Goal: Communication & Community: Participate in discussion

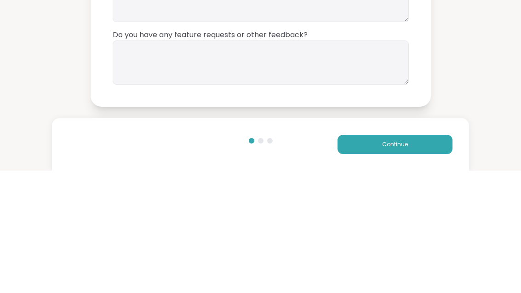
type textarea "**"
click at [311, 163] on textarea at bounding box center [261, 185] width 296 height 44
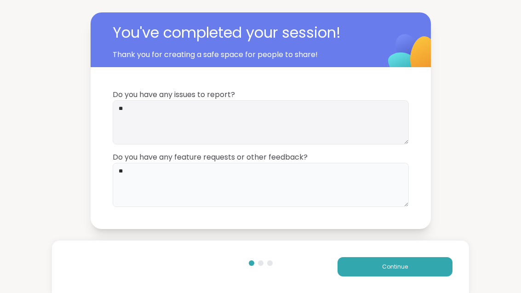
type textarea "**"
click at [421, 267] on button "Continue" at bounding box center [395, 266] width 115 height 19
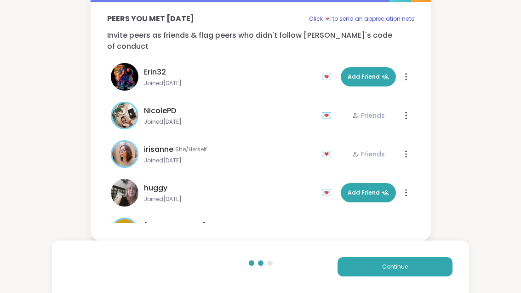
click at [426, 271] on button "Continue" at bounding box center [395, 266] width 115 height 19
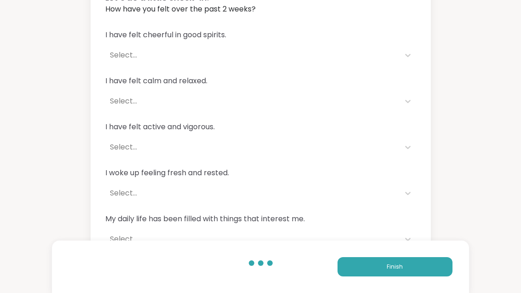
click at [404, 269] on button "Finish" at bounding box center [395, 266] width 115 height 19
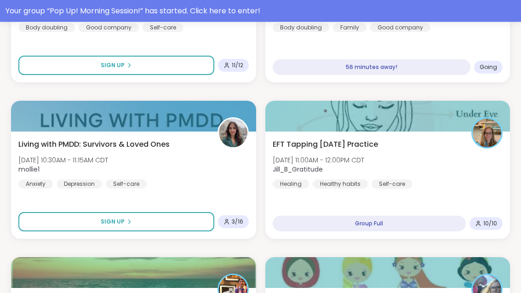
scroll to position [750, 0]
click at [261, 10] on div "Your group “ Pop Up! Morning Session! ” has started. Click here to enter!" at bounding box center [261, 11] width 510 height 11
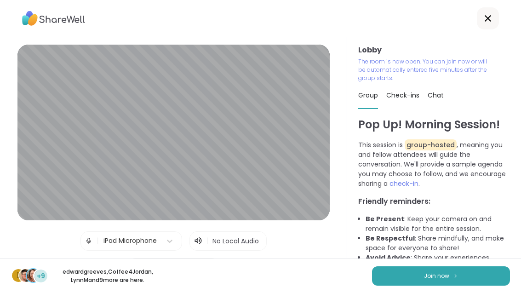
click at [429, 273] on span "Join now" at bounding box center [436, 276] width 25 height 8
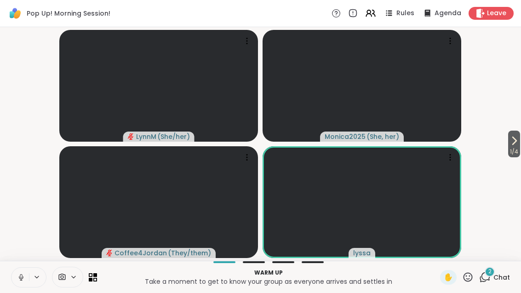
click at [519, 144] on button "1 / 4" at bounding box center [514, 144] width 12 height 27
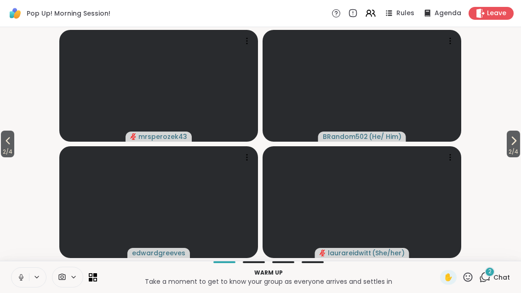
click at [499, 138] on video-player-container "2 / 4 2 / 4 mrsperozek43 BRandom502 ( He/ Him ) [PERSON_NAME] ( She/her )" at bounding box center [261, 144] width 510 height 226
click at [497, 151] on video-player-container "2 / 4 2 / 4 mrsperozek43 BRandom502 ( He/ Him ) [PERSON_NAME] ( She/her )" at bounding box center [261, 144] width 510 height 226
click at [512, 153] on span "2 / 4" at bounding box center [513, 151] width 13 height 11
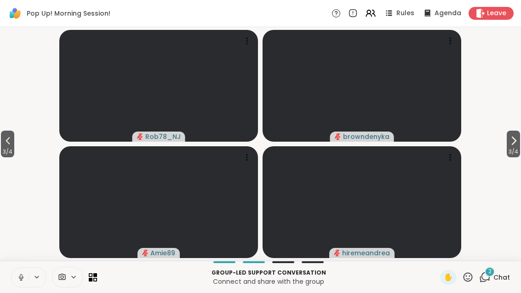
click at [519, 138] on button "3 / 4" at bounding box center [513, 144] width 13 height 27
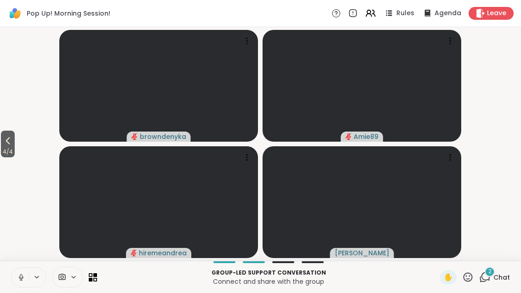
click at [492, 279] on div "2 Chat" at bounding box center [494, 277] width 31 height 15
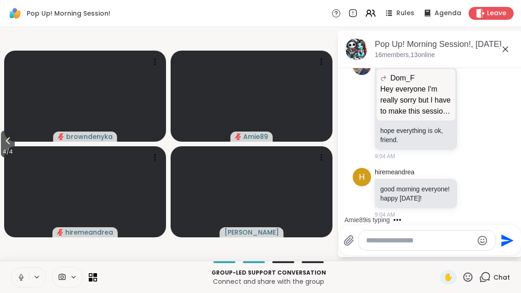
scroll to position [435, 0]
click at [2, 145] on button "4 / 4" at bounding box center [8, 144] width 14 height 27
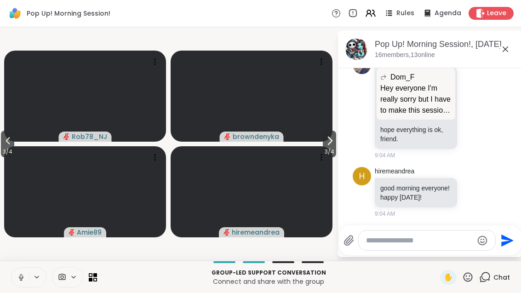
click at [3, 147] on span "3 / 4" at bounding box center [7, 151] width 13 height 11
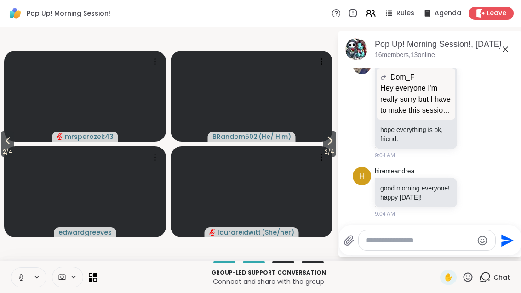
click at [5, 149] on span "2 / 4" at bounding box center [7, 151] width 13 height 11
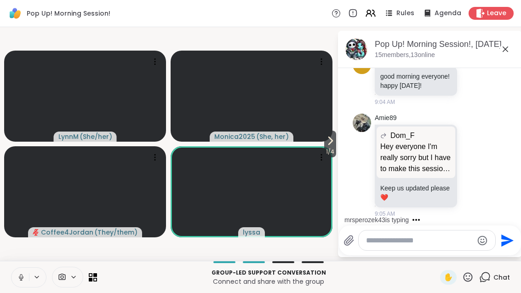
scroll to position [627, 0]
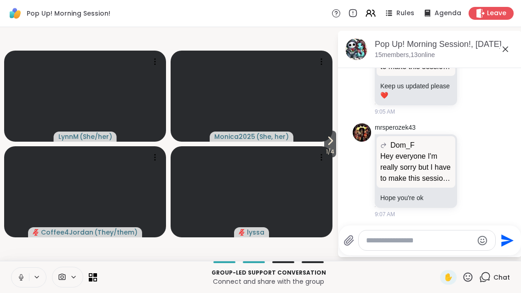
click at [95, 279] on icon at bounding box center [93, 277] width 8 height 8
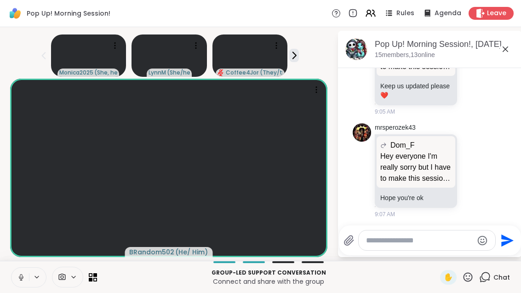
click at [463, 281] on icon at bounding box center [467, 276] width 11 height 11
click at [433, 257] on div "❤️" at bounding box center [441, 253] width 17 height 15
click at [468, 281] on icon at bounding box center [467, 276] width 9 height 9
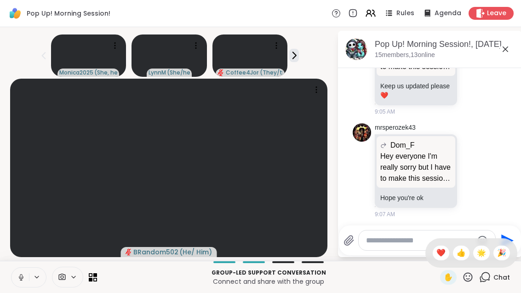
click at [442, 259] on div "❤️" at bounding box center [441, 253] width 17 height 15
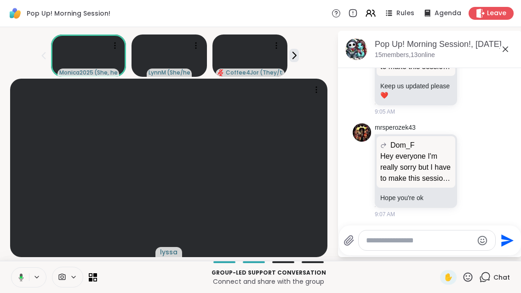
click at [8, 281] on div "Group-led support conversation Connect and share with the group ✋ Chat" at bounding box center [260, 277] width 521 height 32
click at [17, 282] on button at bounding box center [19, 277] width 17 height 19
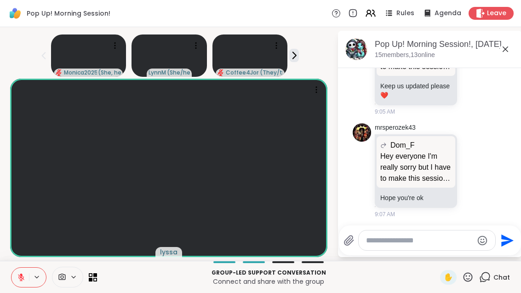
click at [19, 281] on button at bounding box center [19, 277] width 17 height 19
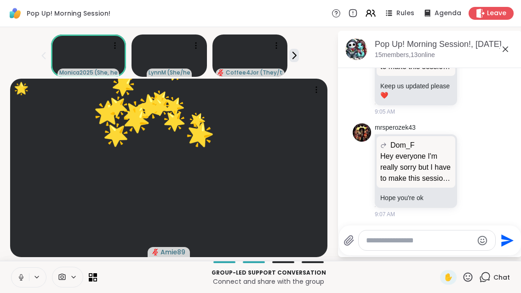
click at [21, 280] on icon at bounding box center [21, 277] width 8 height 8
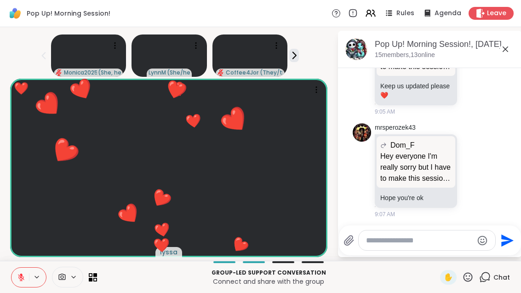
click at [15, 278] on button at bounding box center [19, 277] width 17 height 19
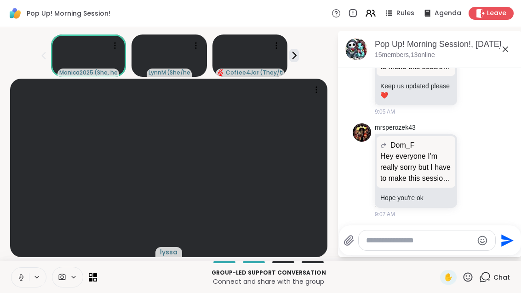
click at [19, 281] on icon at bounding box center [21, 277] width 8 height 8
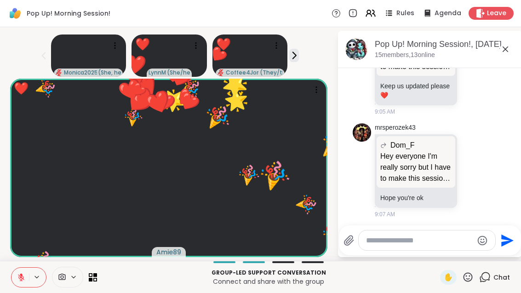
click at [474, 282] on icon at bounding box center [467, 276] width 11 height 11
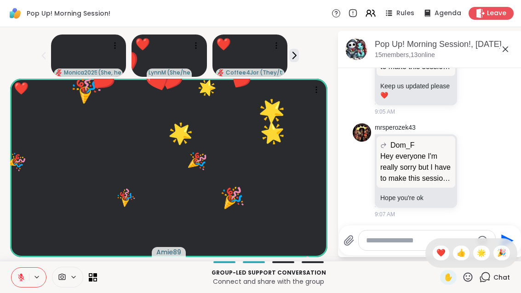
click at [464, 282] on icon at bounding box center [467, 276] width 11 height 11
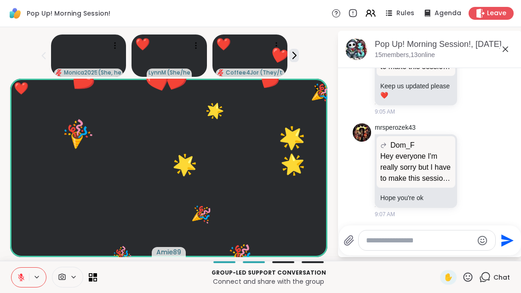
click at [429, 252] on div "Send" at bounding box center [430, 240] width 182 height 30
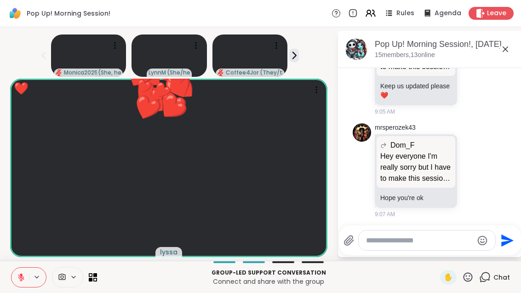
click at [464, 280] on icon at bounding box center [467, 276] width 11 height 11
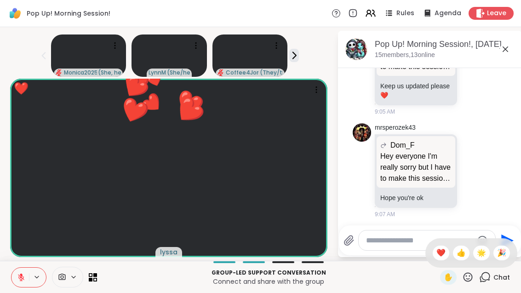
click at [423, 242] on textarea "Type your message" at bounding box center [419, 240] width 107 height 9
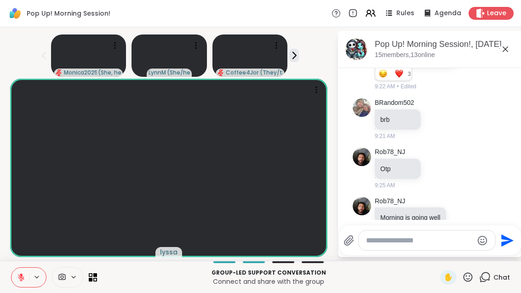
scroll to position [1006, 0]
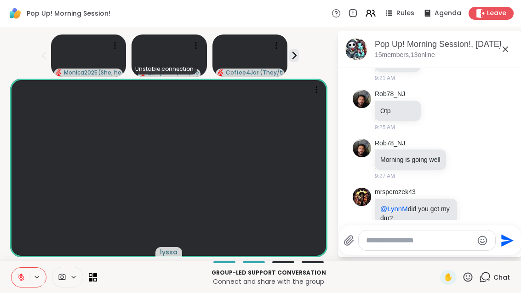
click at [17, 269] on button at bounding box center [19, 277] width 17 height 19
click at [13, 268] on button at bounding box center [19, 277] width 17 height 19
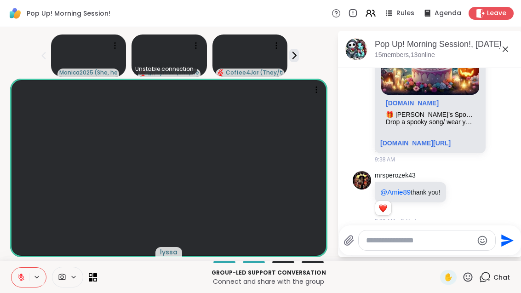
scroll to position [1422, 0]
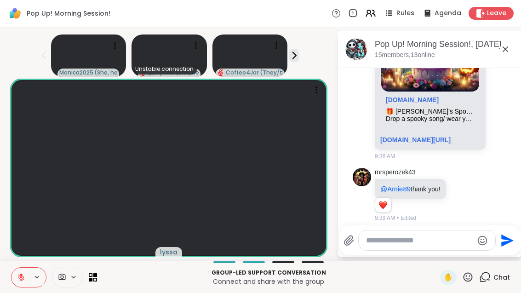
click at [29, 280] on button at bounding box center [37, 277] width 17 height 8
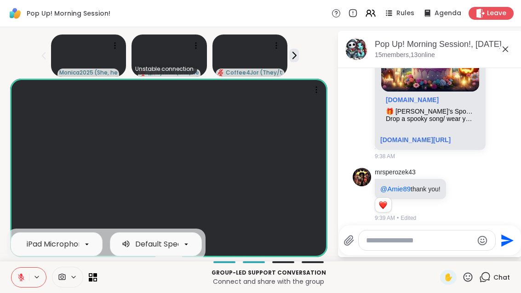
click at [18, 285] on button at bounding box center [19, 277] width 17 height 19
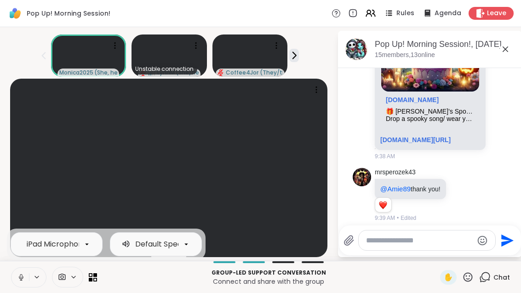
click at [14, 48] on div "Monica2025 ( She, her ) Unstable connection [PERSON_NAME] ( She/her ) Coffee4Jo…" at bounding box center [169, 54] width 326 height 46
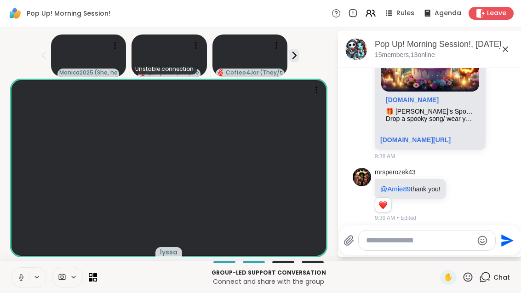
click at [21, 278] on icon at bounding box center [21, 277] width 8 height 8
click at [469, 272] on icon at bounding box center [467, 276] width 11 height 11
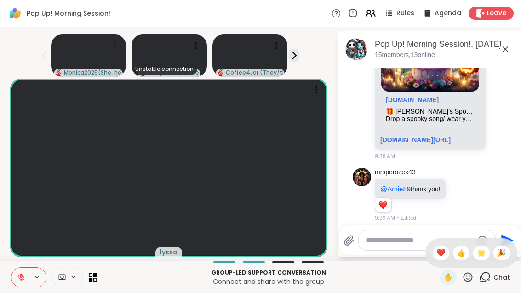
click at [441, 254] on span "❤️" at bounding box center [440, 252] width 9 height 11
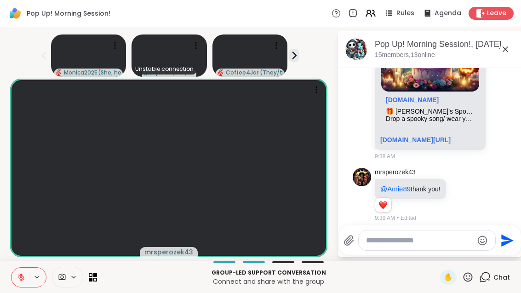
scroll to position [1480, 0]
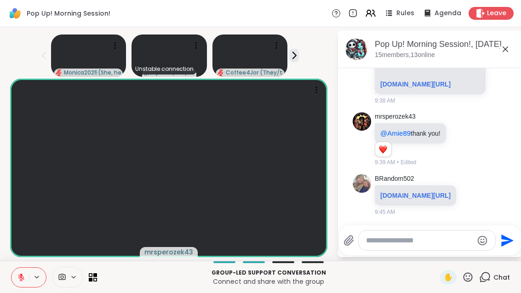
click at [93, 281] on icon at bounding box center [95, 279] width 4 height 4
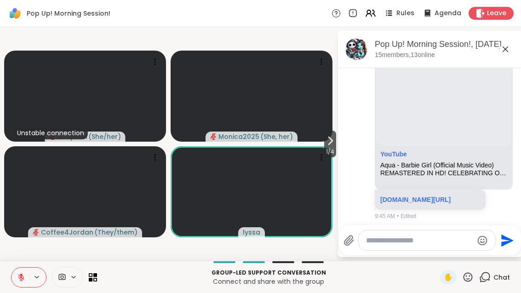
scroll to position [1647, 0]
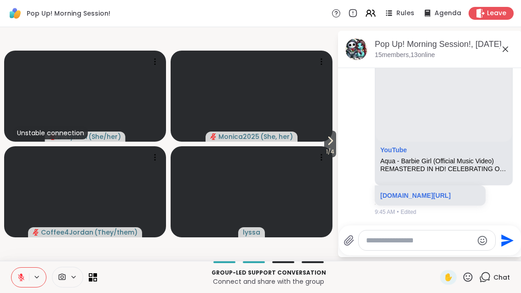
click at [332, 148] on span "1 / 4" at bounding box center [330, 151] width 12 height 11
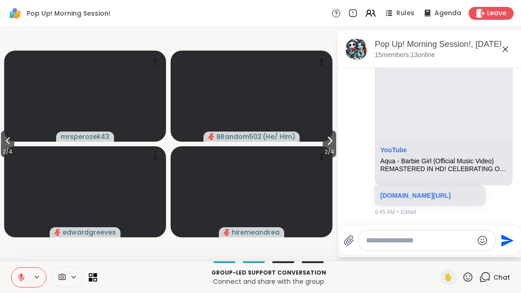
click at [323, 147] on span "2 / 4" at bounding box center [329, 151] width 13 height 11
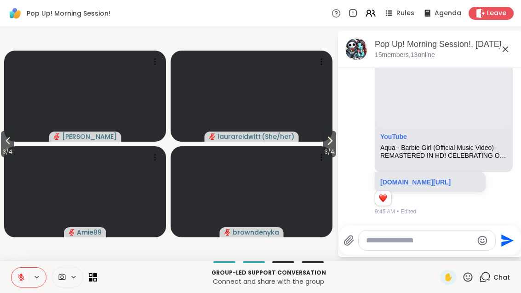
click at [332, 153] on span "3 / 4" at bounding box center [329, 151] width 13 height 11
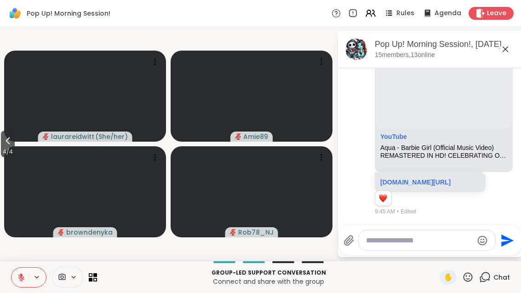
click at [2, 146] on span "4 / 4" at bounding box center [8, 151] width 14 height 11
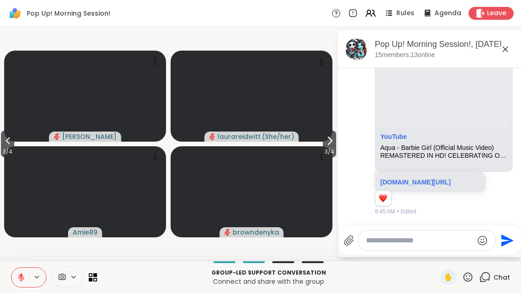
click at [3, 150] on span "3 / 4" at bounding box center [7, 151] width 13 height 11
click at [8, 152] on span "2 / 4" at bounding box center [7, 151] width 13 height 11
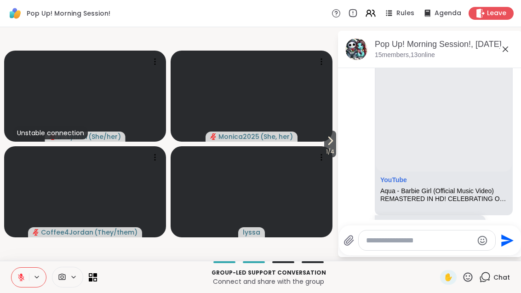
scroll to position [1608, 0]
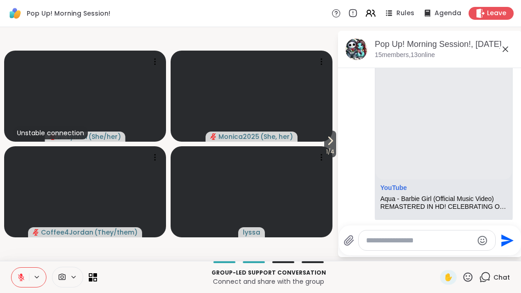
click at [499, 152] on icon at bounding box center [502, 155] width 8 height 9
click at [433, 137] on div "Select Reaction: Heart" at bounding box center [428, 141] width 8 height 8
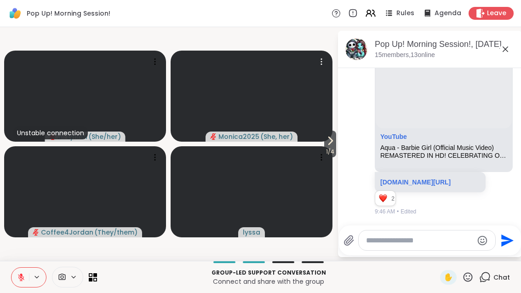
click at [317, 141] on video at bounding box center [252, 96] width 162 height 91
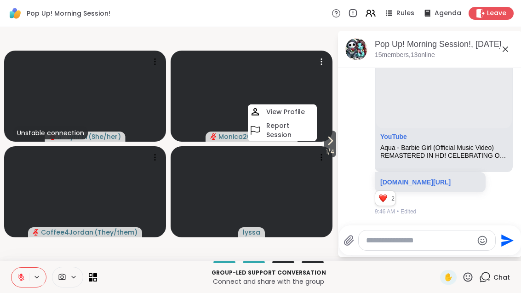
click at [328, 153] on span "1 / 4" at bounding box center [330, 151] width 12 height 11
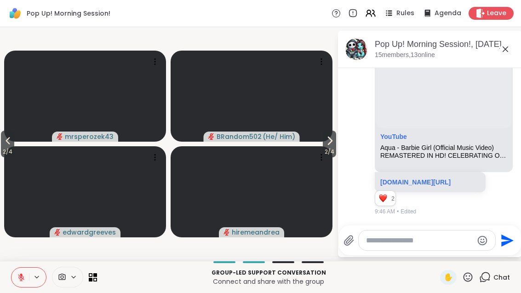
click at [328, 143] on icon at bounding box center [330, 140] width 4 height 7
click at [93, 280] on icon at bounding box center [93, 277] width 8 height 8
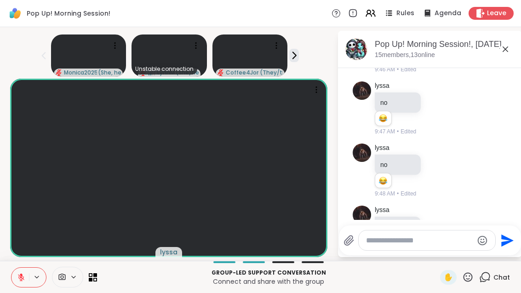
scroll to position [2082, 0]
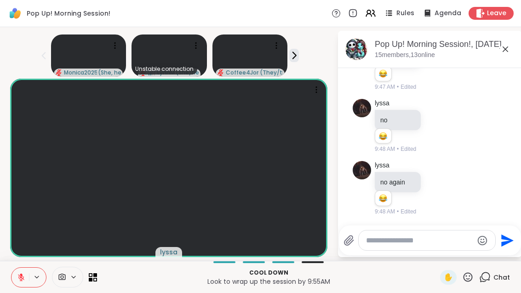
click at [19, 271] on button at bounding box center [19, 277] width 17 height 19
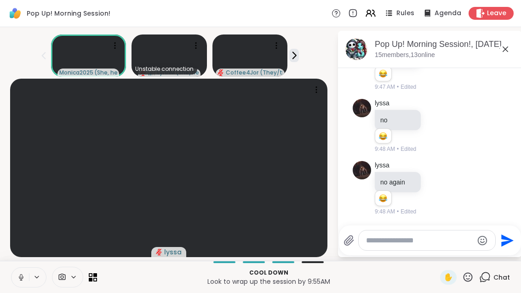
click at [26, 281] on button at bounding box center [19, 277] width 17 height 19
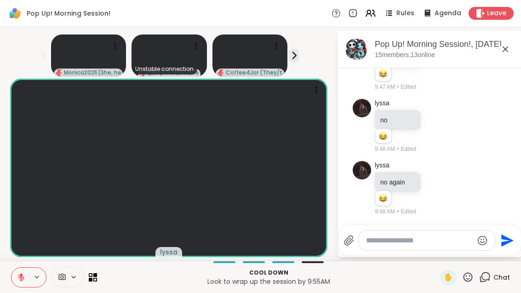
click at [20, 274] on icon at bounding box center [21, 275] width 3 height 4
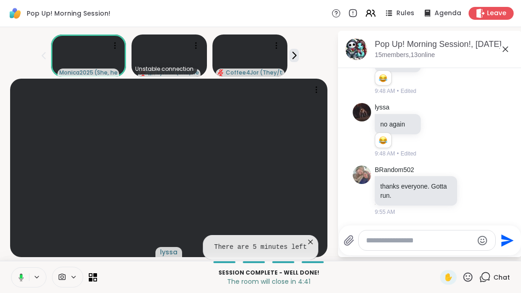
scroll to position [2153, 0]
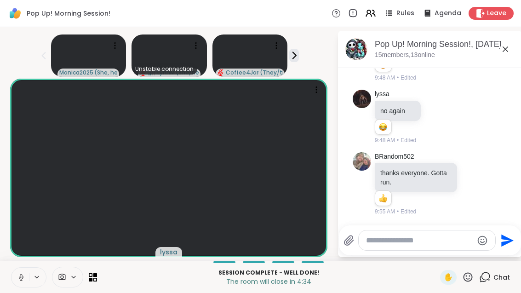
click at [20, 276] on icon at bounding box center [21, 276] width 2 height 4
click at [456, 242] on textarea "Type your message" at bounding box center [419, 240] width 107 height 9
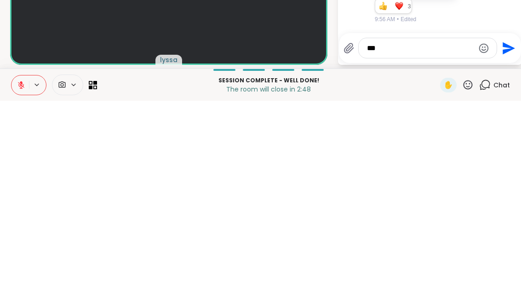
type textarea "***"
click at [489, 235] on icon "Emoji picker" at bounding box center [483, 240] width 11 height 11
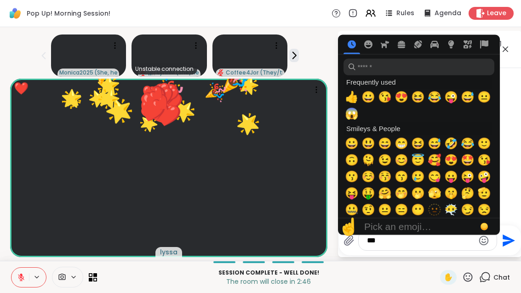
click at [515, 236] on icon "Send" at bounding box center [509, 240] width 12 height 12
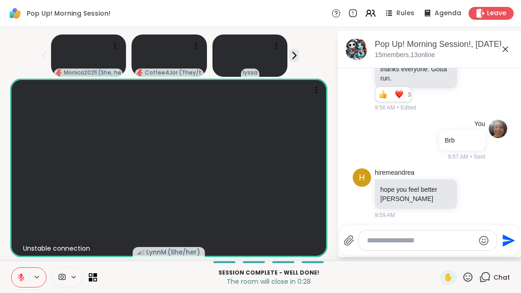
scroll to position [2299, 0]
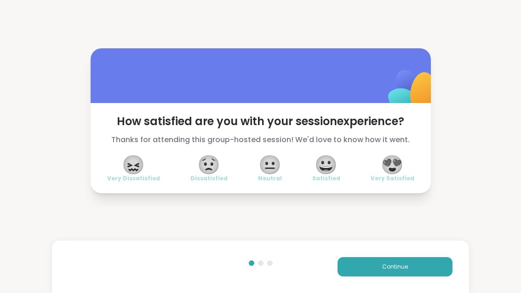
click at [338, 172] on div "😀 Satisfied" at bounding box center [326, 169] width 28 height 26
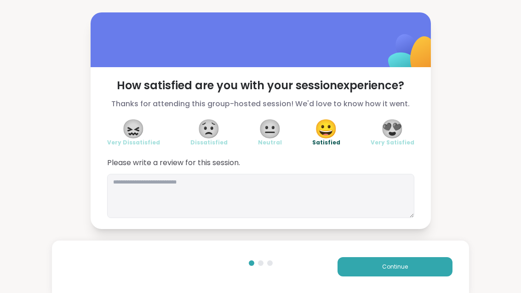
click at [401, 120] on span "😍" at bounding box center [392, 128] width 23 height 17
click at [400, 272] on button "Continue" at bounding box center [395, 266] width 115 height 19
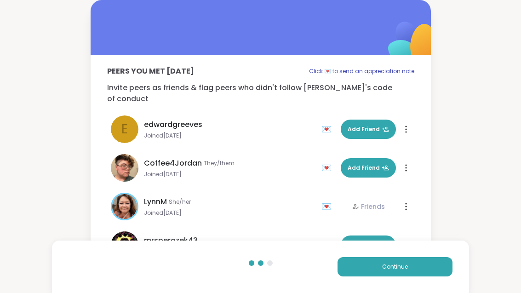
click at [400, 272] on button "Continue" at bounding box center [395, 266] width 115 height 19
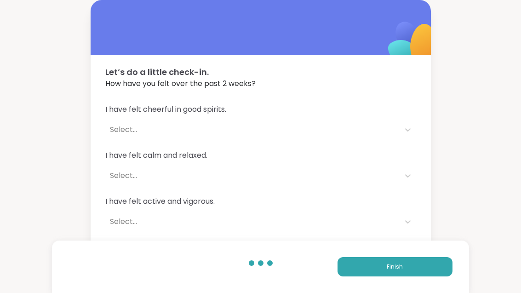
click at [413, 267] on button "Finish" at bounding box center [395, 266] width 115 height 19
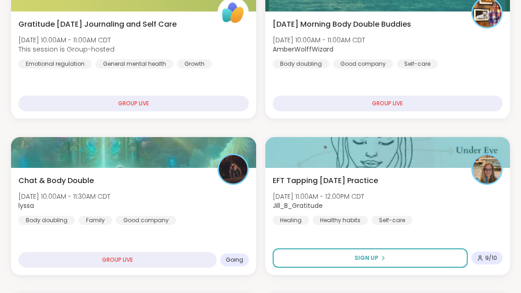
scroll to position [379, 0]
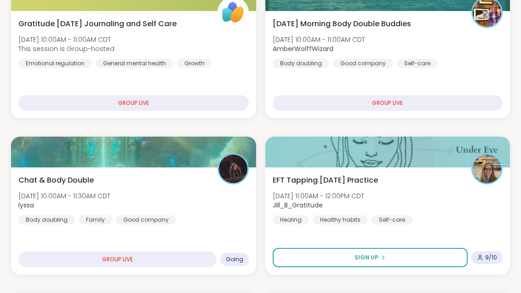
click at [207, 216] on div "Chat & Body Double [DATE] 10:00AM - 11:30AM CDT lyssa Body doubling Family Good…" at bounding box center [133, 200] width 230 height 50
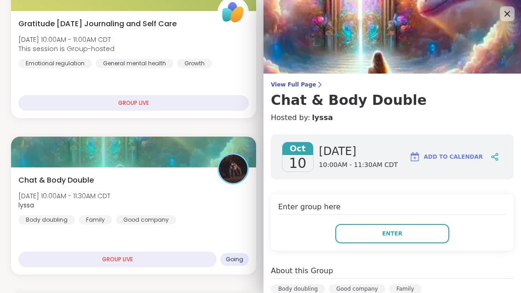
click at [420, 242] on button "Enter" at bounding box center [392, 233] width 114 height 19
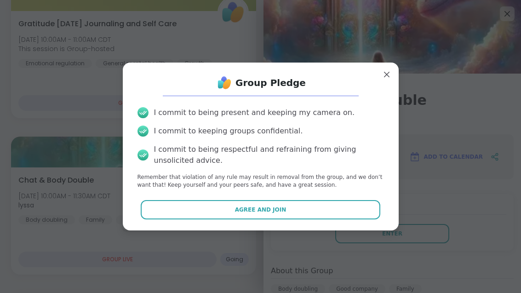
click at [334, 219] on button "Agree and Join" at bounding box center [261, 209] width 240 height 19
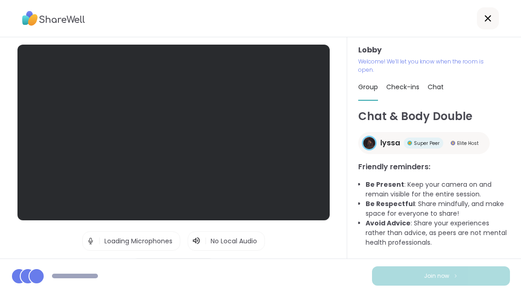
scroll to position [29, 0]
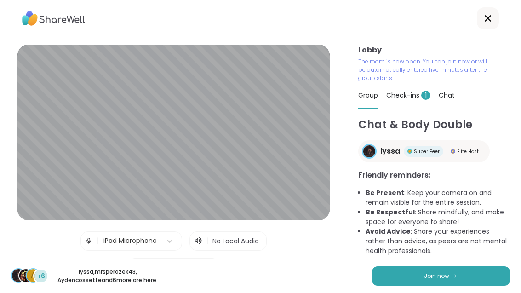
click at [436, 273] on span "Join now" at bounding box center [436, 276] width 25 height 8
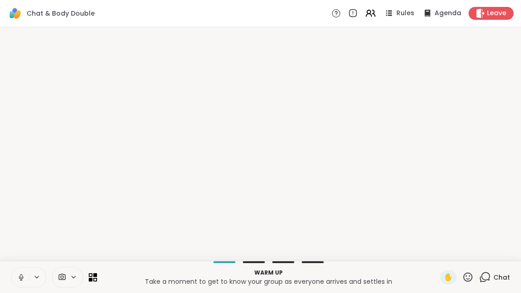
scroll to position [0, 0]
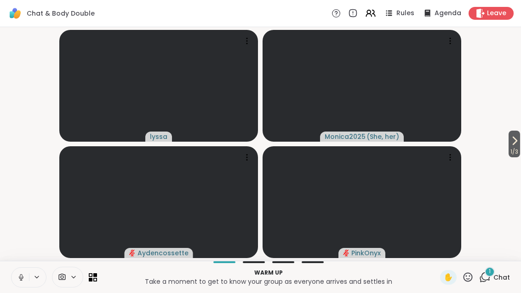
click at [490, 267] on div "1" at bounding box center [490, 272] width 10 height 10
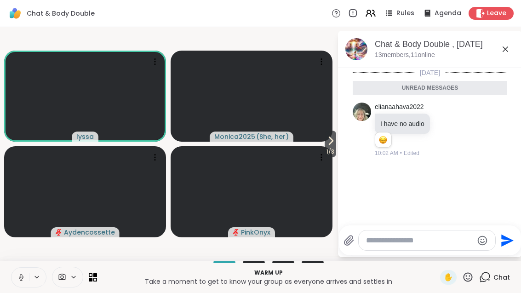
click at [331, 148] on span "1 / 3" at bounding box center [330, 151] width 11 height 11
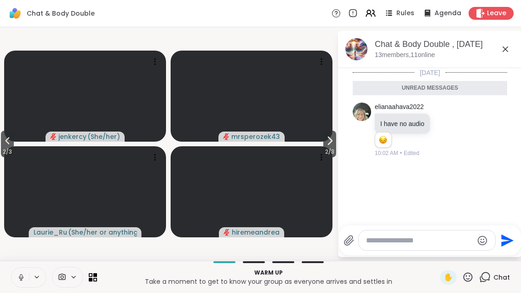
click at [329, 146] on icon at bounding box center [329, 140] width 11 height 11
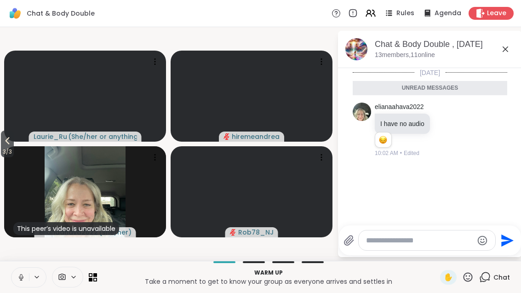
click at [20, 275] on icon at bounding box center [21, 276] width 2 height 4
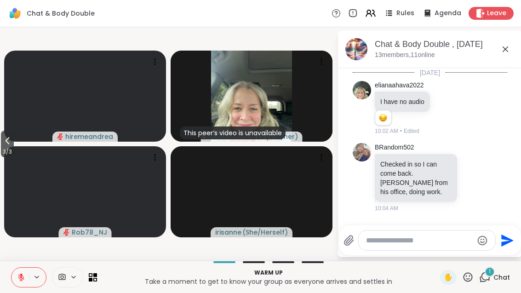
scroll to position [44, 0]
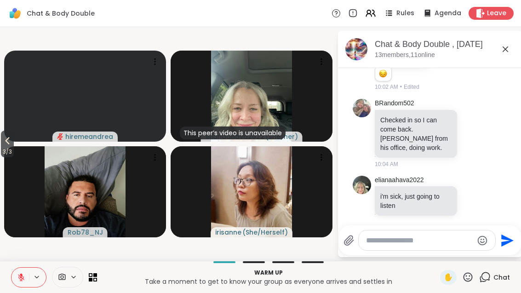
click at [12, 145] on icon at bounding box center [7, 140] width 11 height 11
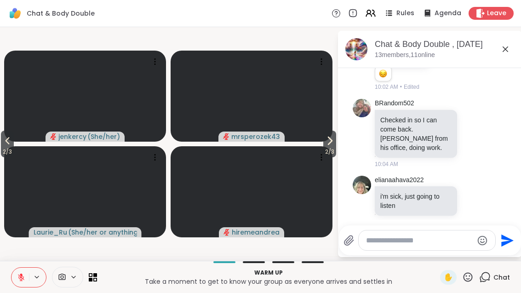
click at [14, 145] on button "2 / 3" at bounding box center [7, 144] width 13 height 27
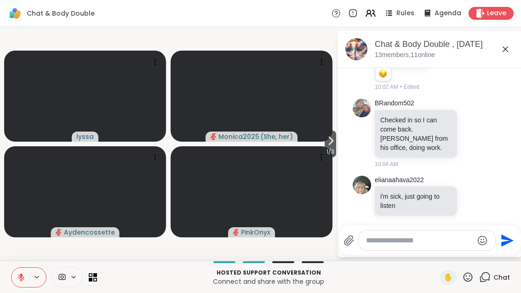
click at [33, 273] on button at bounding box center [37, 277] width 17 height 8
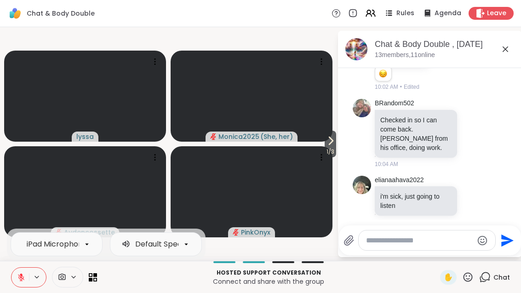
click at [23, 281] on icon at bounding box center [21, 277] width 8 height 8
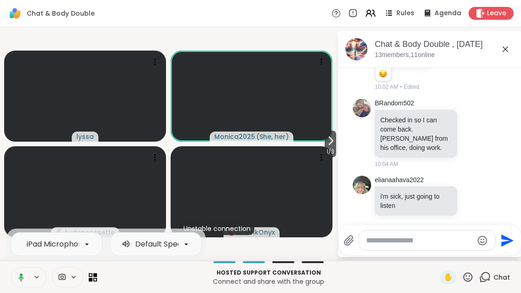
click at [21, 281] on button at bounding box center [19, 277] width 19 height 19
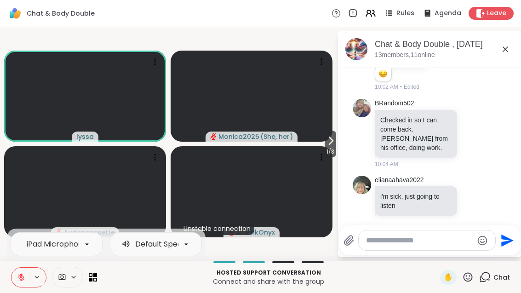
click at [19, 277] on icon at bounding box center [21, 277] width 6 height 6
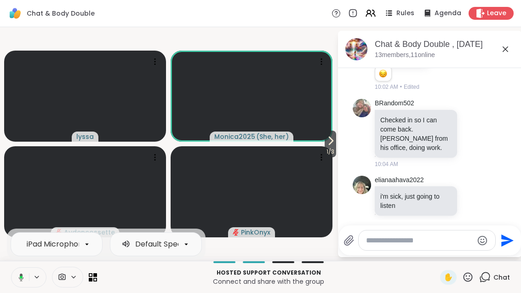
click at [26, 276] on button at bounding box center [19, 277] width 19 height 19
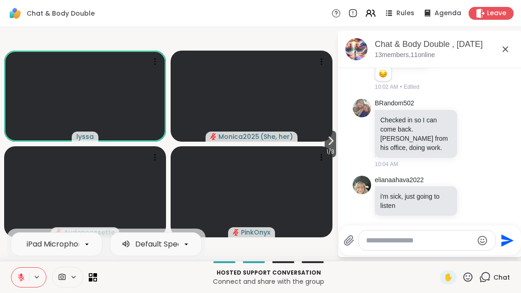
click at [27, 275] on button at bounding box center [19, 277] width 17 height 19
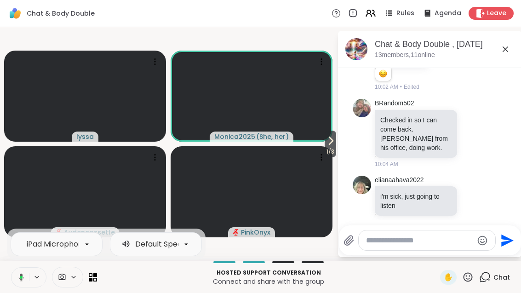
click at [13, 274] on button at bounding box center [19, 277] width 19 height 19
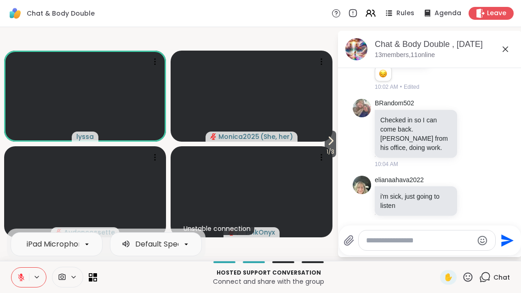
click at [336, 143] on button "1 / 3" at bounding box center [330, 144] width 11 height 27
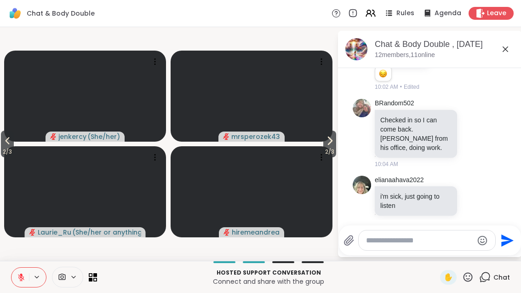
click at [335, 149] on span "2 / 3" at bounding box center [329, 151] width 13 height 11
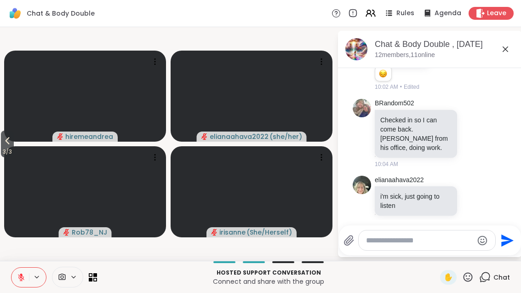
click at [8, 149] on span "3 / 3" at bounding box center [7, 151] width 13 height 11
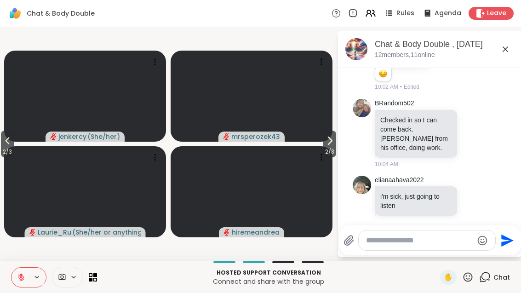
click at [6, 149] on span "2 / 3" at bounding box center [7, 151] width 13 height 11
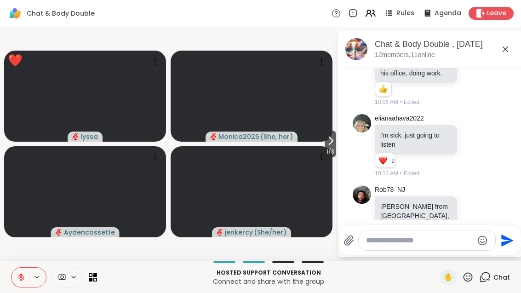
scroll to position [132, 0]
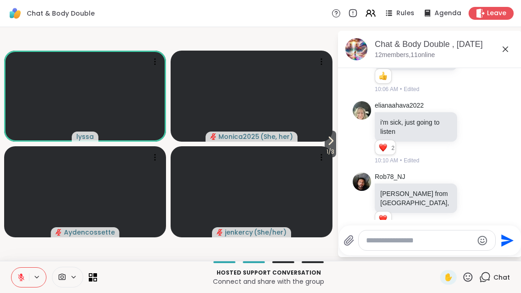
click at [11, 272] on button at bounding box center [19, 277] width 17 height 19
click at [442, 282] on div "✋" at bounding box center [448, 277] width 17 height 15
click at [446, 287] on div "Hosted support conversation Connect and share with the group ✋ Chat" at bounding box center [260, 277] width 521 height 32
click at [446, 273] on span "✋" at bounding box center [448, 277] width 9 height 11
click at [28, 271] on button at bounding box center [19, 277] width 17 height 19
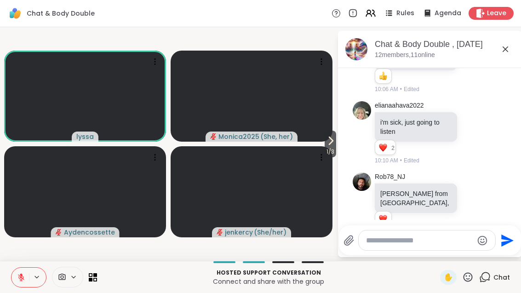
click at [326, 151] on span "1 / 3" at bounding box center [330, 151] width 11 height 11
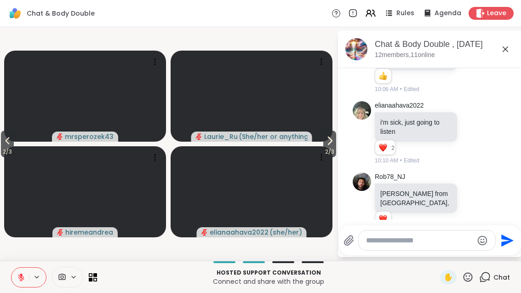
click at [335, 150] on span "2 / 3" at bounding box center [329, 151] width 13 height 11
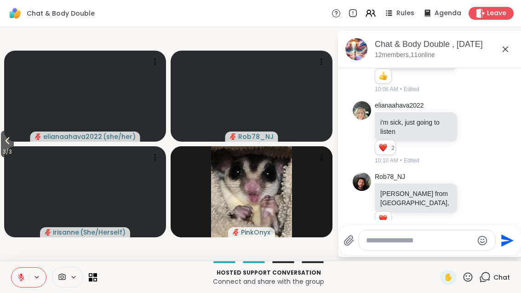
click at [2, 142] on button "3 / 3" at bounding box center [7, 144] width 13 height 27
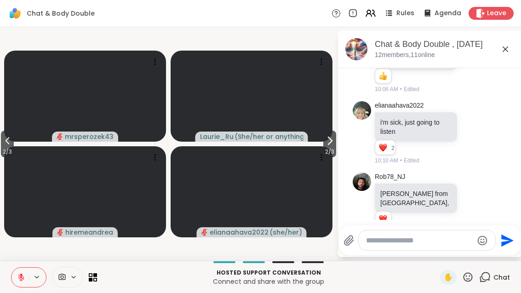
click at [465, 277] on icon at bounding box center [467, 276] width 11 height 11
click at [504, 260] on div "🎉" at bounding box center [501, 253] width 17 height 15
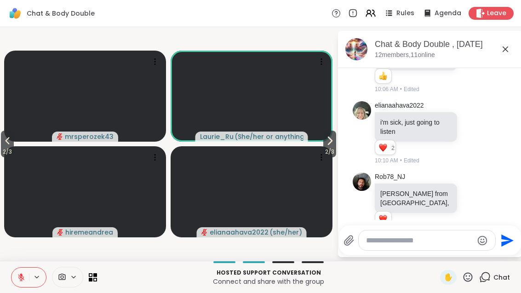
click at [2, 148] on span "2 / 3" at bounding box center [7, 151] width 13 height 11
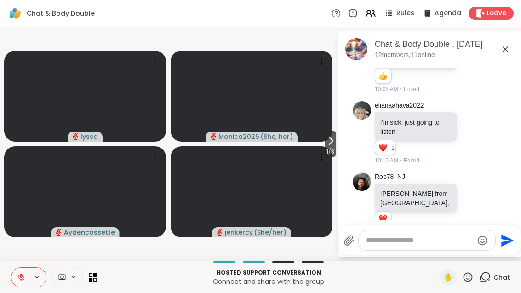
click at [96, 275] on icon at bounding box center [95, 275] width 4 height 4
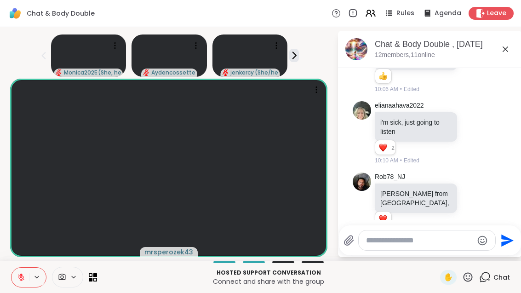
click at [32, 277] on button at bounding box center [37, 277] width 17 height 8
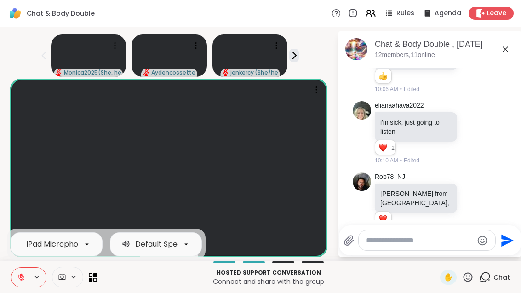
click at [21, 274] on icon at bounding box center [21, 275] width 3 height 4
click at [365, 283] on p "Connect and share with the group" at bounding box center [269, 281] width 332 height 9
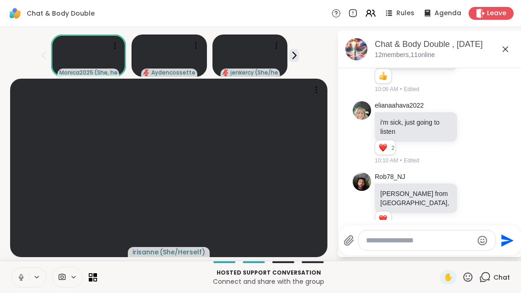
click at [22, 280] on icon at bounding box center [21, 280] width 2 height 0
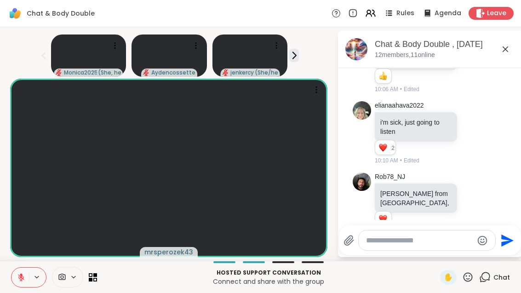
click at [20, 281] on icon at bounding box center [21, 277] width 8 height 8
click at [23, 280] on icon at bounding box center [21, 277] width 8 height 8
click at [15, 273] on button at bounding box center [19, 277] width 17 height 19
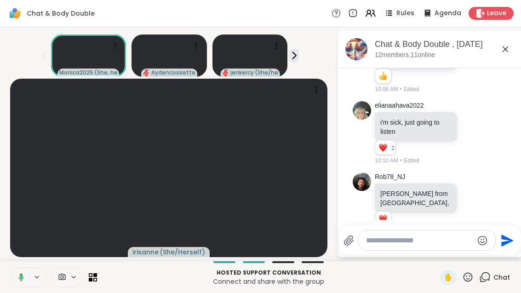
click at [21, 282] on button at bounding box center [19, 277] width 19 height 19
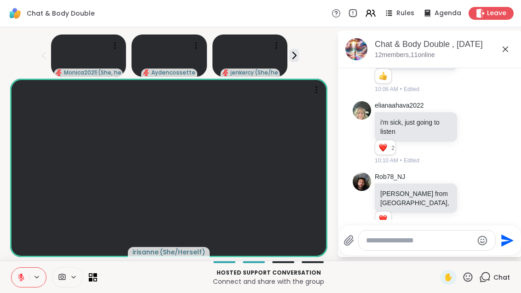
click at [22, 282] on button at bounding box center [19, 277] width 17 height 19
click at [90, 280] on icon at bounding box center [91, 279] width 4 height 4
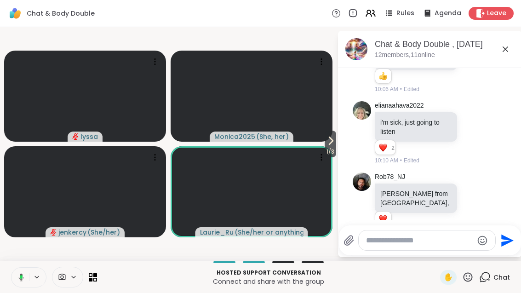
click at [335, 148] on span "1 / 3" at bounding box center [330, 151] width 11 height 11
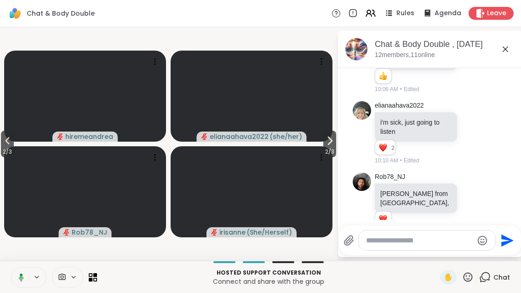
click at [335, 151] on span "2 / 3" at bounding box center [329, 151] width 13 height 11
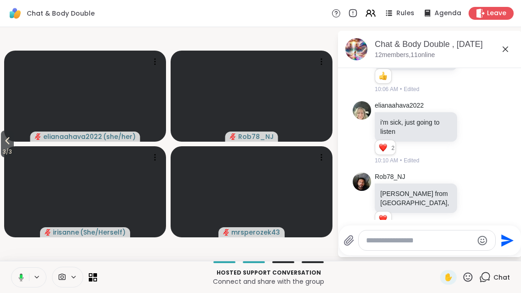
click at [1, 143] on button "3 / 3" at bounding box center [7, 144] width 13 height 27
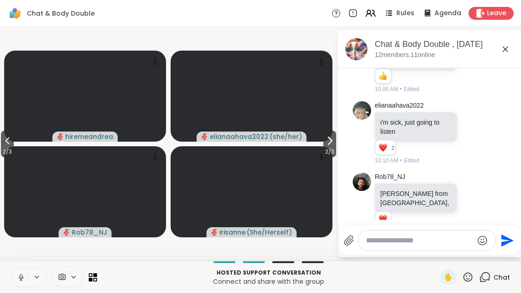
click at [5, 140] on icon at bounding box center [7, 140] width 11 height 11
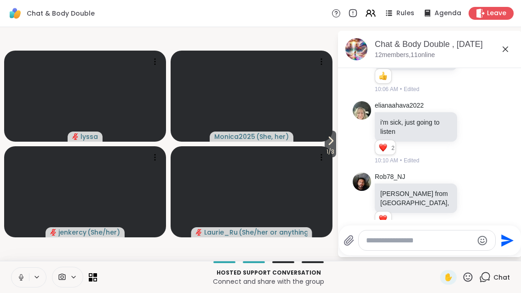
click at [333, 141] on icon at bounding box center [330, 140] width 11 height 11
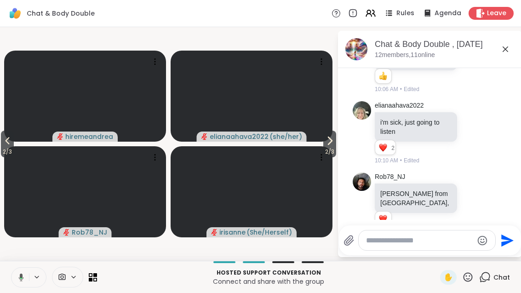
click at [326, 139] on icon at bounding box center [329, 140] width 11 height 11
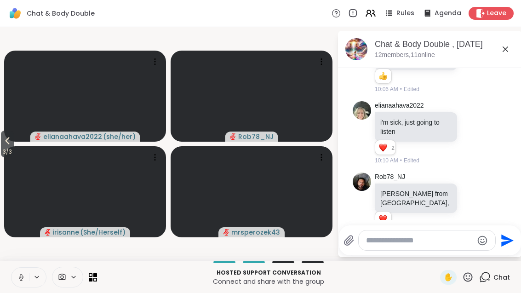
click at [14, 143] on button "3 / 3" at bounding box center [7, 144] width 13 height 27
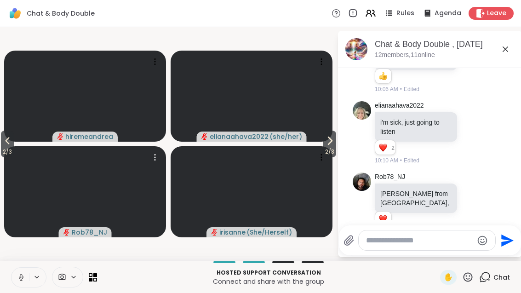
click at [17, 159] on video at bounding box center [85, 191] width 162 height 91
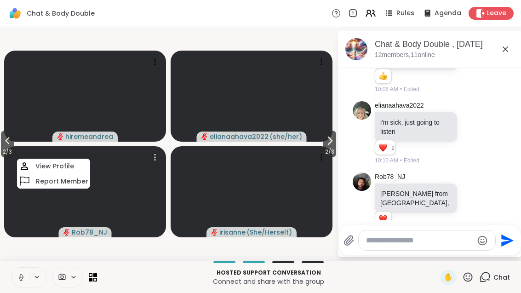
click at [7, 136] on icon at bounding box center [7, 140] width 11 height 11
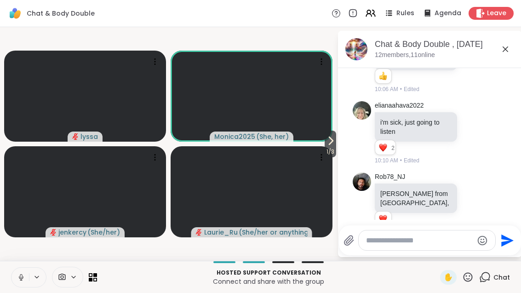
click at [328, 143] on icon at bounding box center [330, 140] width 11 height 11
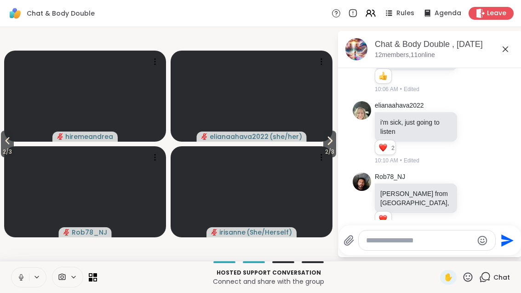
click at [335, 146] on span "2 / 3" at bounding box center [329, 151] width 13 height 11
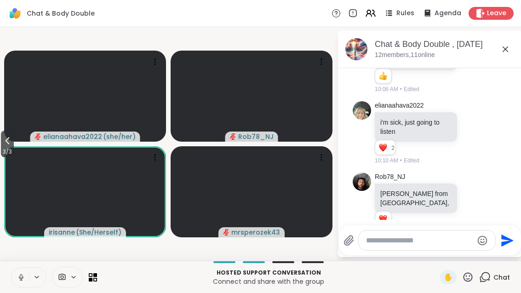
click at [8, 141] on icon at bounding box center [8, 140] width 4 height 7
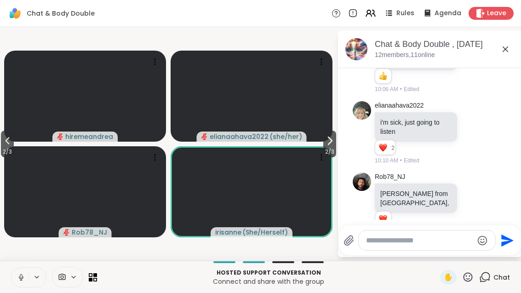
click at [3, 148] on span "2 / 3" at bounding box center [7, 151] width 13 height 11
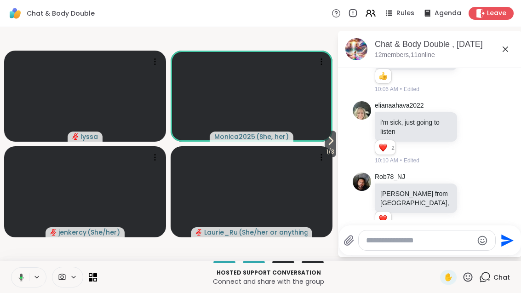
click at [17, 283] on button at bounding box center [19, 277] width 19 height 19
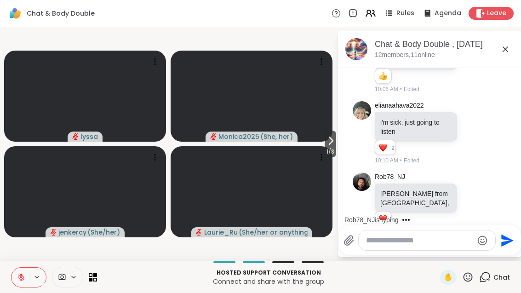
scroll to position [199, 0]
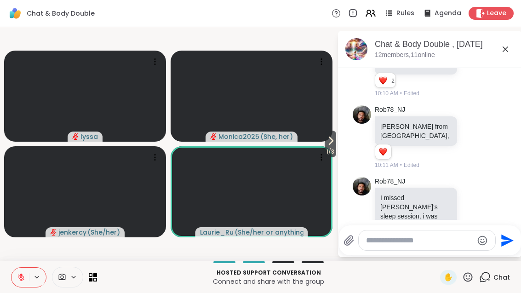
click at [475, 206] on icon at bounding box center [473, 210] width 8 height 9
click at [362, 192] on div "Select Reaction: Joy" at bounding box center [359, 196] width 8 height 8
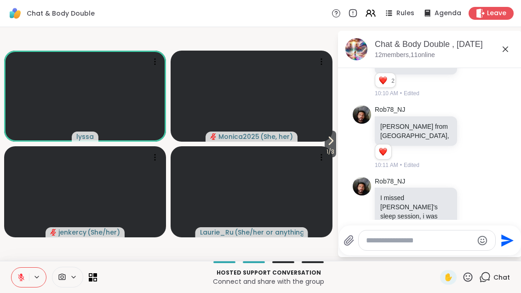
scroll to position [212, 0]
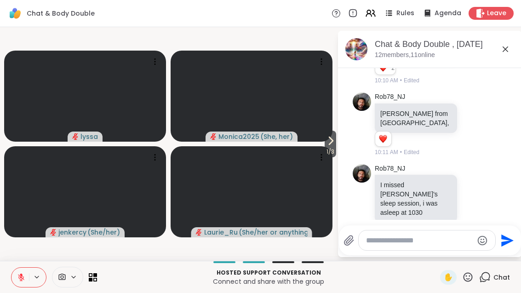
click at [485, 199] on icon at bounding box center [483, 204] width 8 height 11
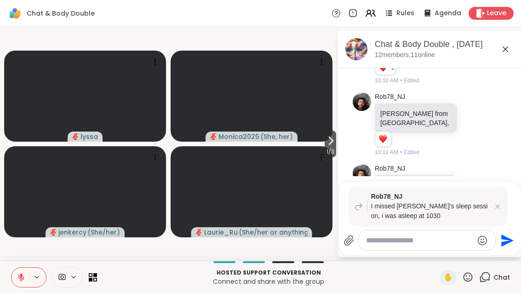
click at [494, 207] on icon at bounding box center [497, 206] width 9 height 9
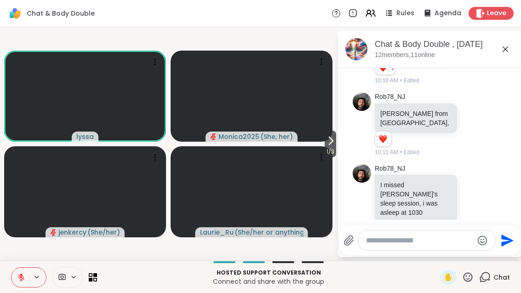
click at [394, 225] on button "1" at bounding box center [399, 228] width 10 height 7
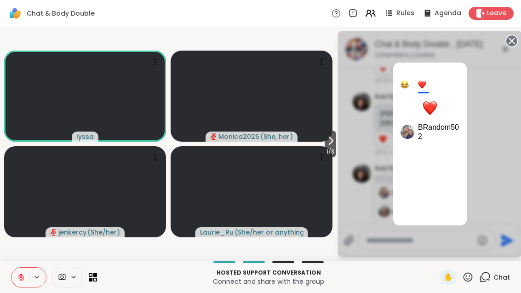
click at [401, 80] on div at bounding box center [405, 84] width 8 height 8
click at [516, 39] on circle at bounding box center [511, 40] width 11 height 11
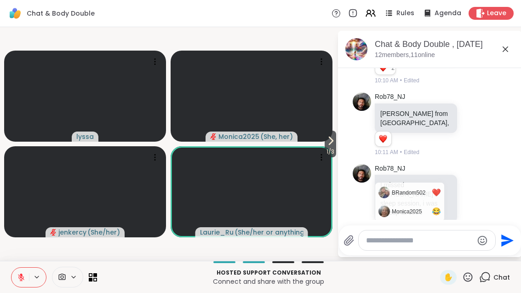
click at [469, 194] on div "Rob78_NJ I missed [PERSON_NAME]'s sleep session, i was asleep at 1030 BRandom50…" at bounding box center [431, 205] width 113 height 82
click at [422, 223] on div "BRandom502 ❤️ Monica2025 😂 1 1 2 2" at bounding box center [417, 231] width 84 height 16
click at [495, 271] on div "Chat" at bounding box center [494, 277] width 31 height 15
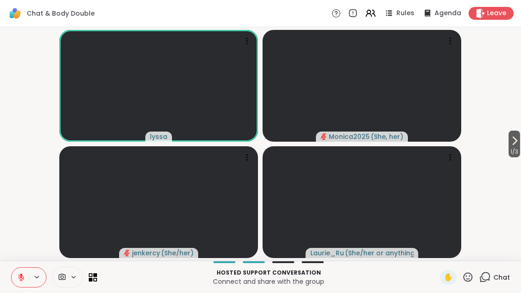
click at [497, 273] on span "Chat" at bounding box center [501, 277] width 17 height 9
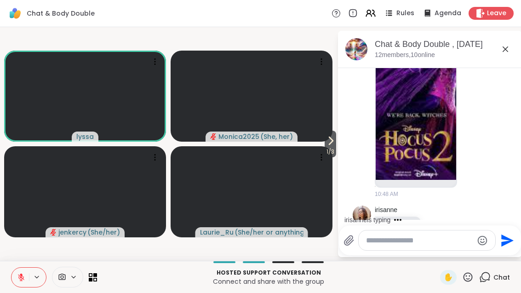
scroll to position [840, 0]
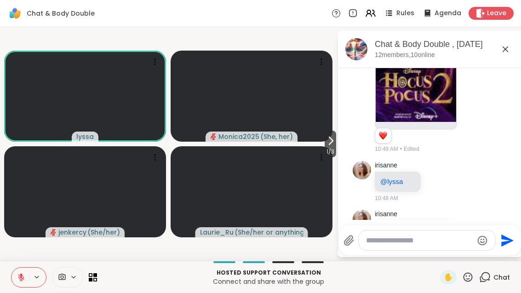
click at [21, 282] on button at bounding box center [19, 277] width 17 height 19
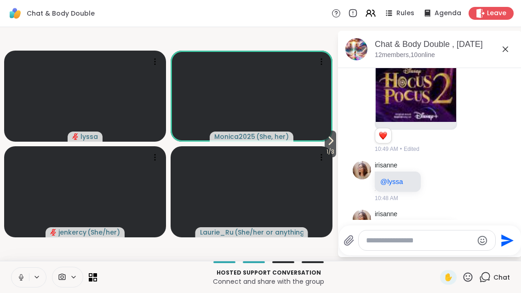
click at [325, 151] on span "1 / 3" at bounding box center [330, 151] width 11 height 11
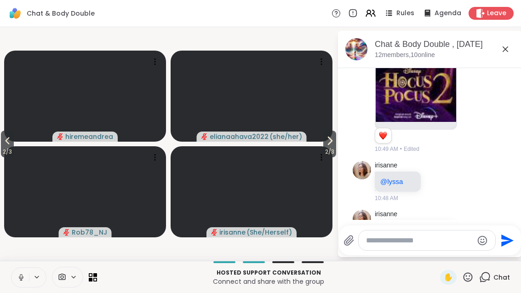
click at [328, 150] on span "2 / 3" at bounding box center [329, 151] width 13 height 11
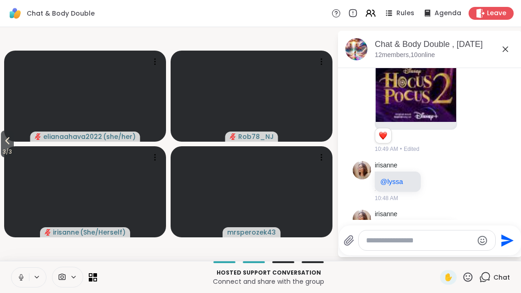
click at [11, 153] on span "3 / 3" at bounding box center [7, 151] width 13 height 11
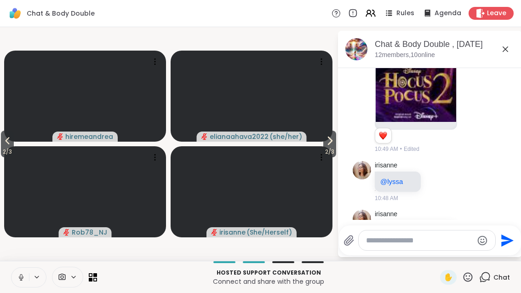
click at [14, 155] on span "2 / 3" at bounding box center [7, 151] width 13 height 11
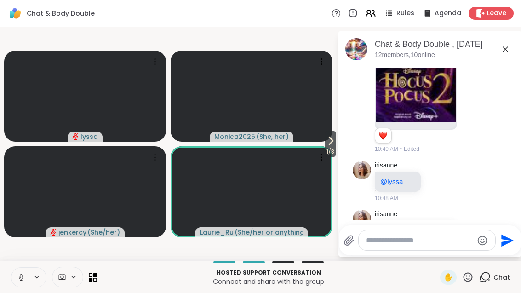
click at [329, 154] on span "1 / 3" at bounding box center [330, 151] width 11 height 11
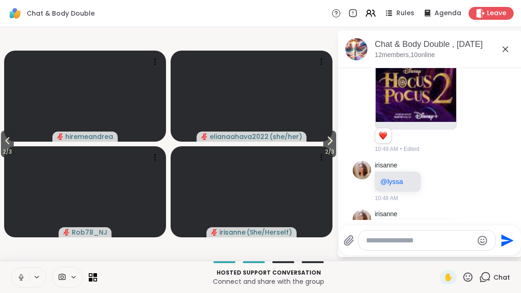
click at [329, 164] on video at bounding box center [252, 191] width 162 height 91
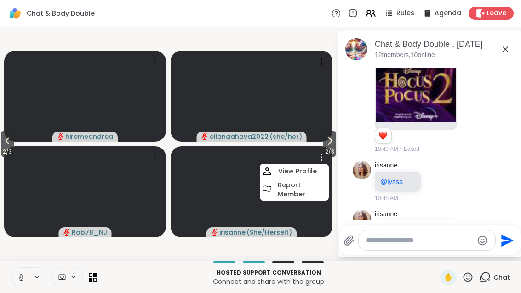
click at [326, 150] on span "2 / 3" at bounding box center [329, 151] width 13 height 11
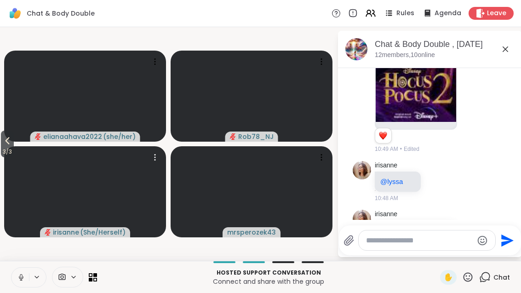
click at [8, 164] on video at bounding box center [85, 191] width 162 height 91
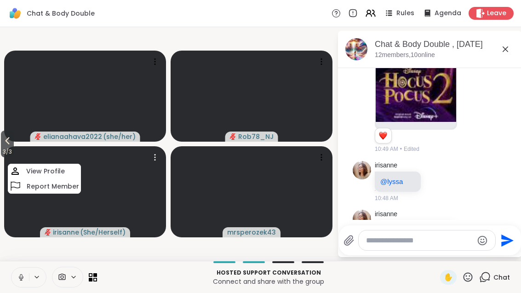
click at [5, 152] on span "3 / 3" at bounding box center [7, 151] width 13 height 11
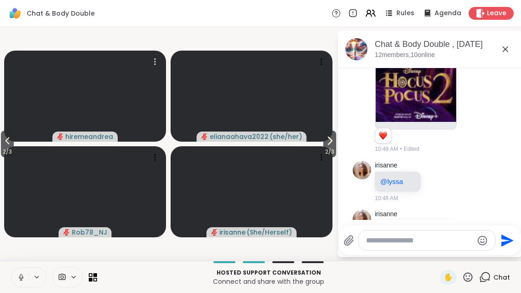
click at [18, 137] on video at bounding box center [85, 96] width 162 height 91
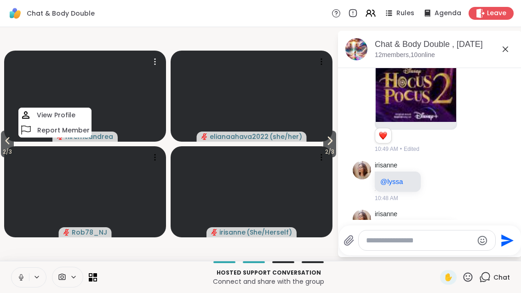
click at [5, 154] on span "2 / 3" at bounding box center [7, 151] width 13 height 11
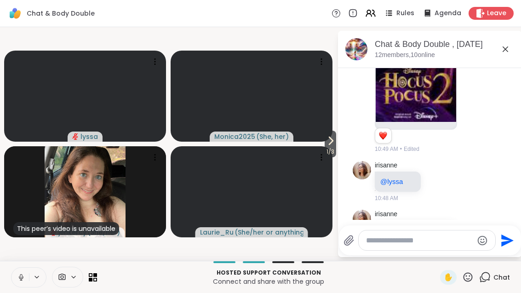
click at [21, 271] on button at bounding box center [19, 277] width 17 height 19
click at [424, 244] on textarea "Type your message" at bounding box center [419, 240] width 107 height 9
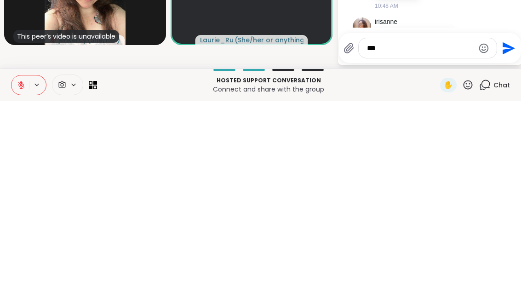
type textarea "***"
click at [505, 234] on icon "Send" at bounding box center [509, 240] width 12 height 12
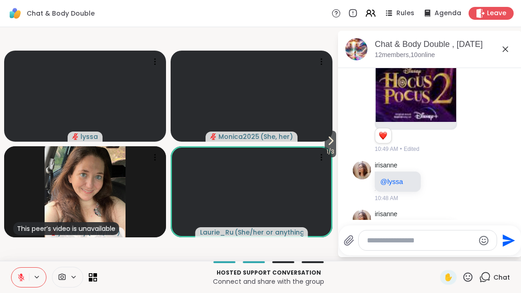
scroll to position [901, 0]
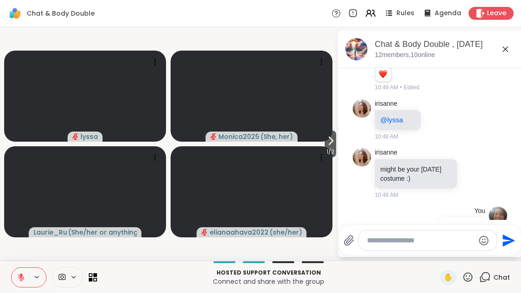
click at [27, 280] on button at bounding box center [19, 277] width 17 height 19
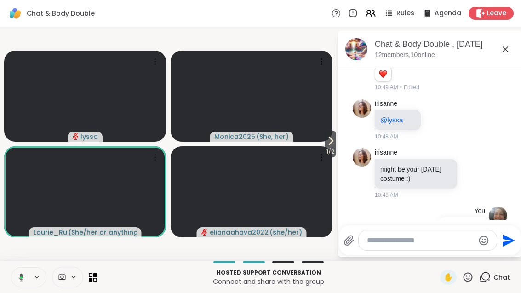
click at [325, 146] on icon at bounding box center [330, 140] width 11 height 11
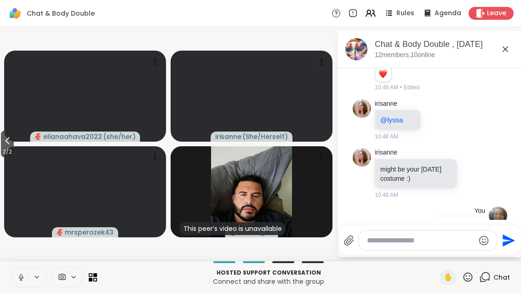
click at [7, 151] on span "2 / 2" at bounding box center [7, 151] width 13 height 11
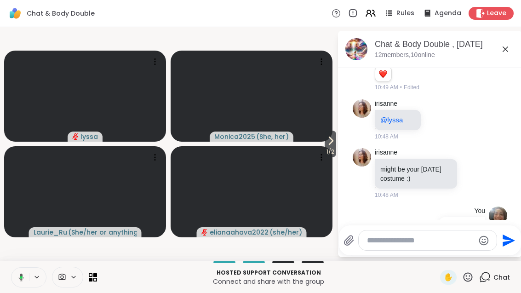
click at [325, 142] on button "1 / 2" at bounding box center [330, 144] width 11 height 27
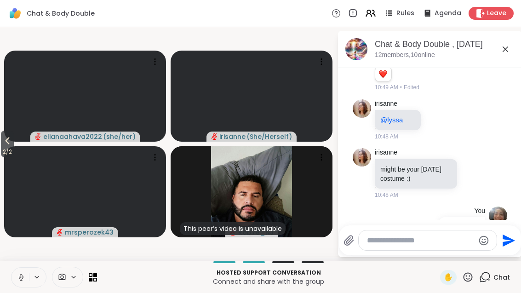
click at [8, 132] on button "2 / 2" at bounding box center [7, 144] width 13 height 27
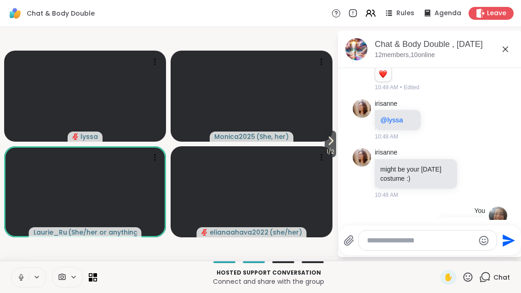
click at [326, 142] on icon at bounding box center [330, 140] width 11 height 11
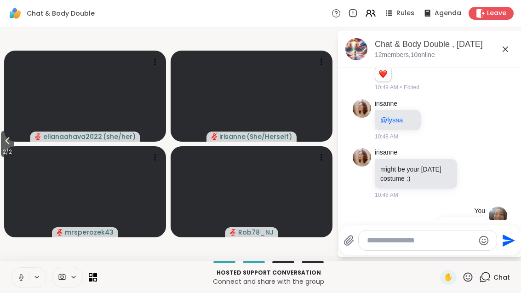
click at [8, 151] on span "2 / 2" at bounding box center [7, 151] width 13 height 11
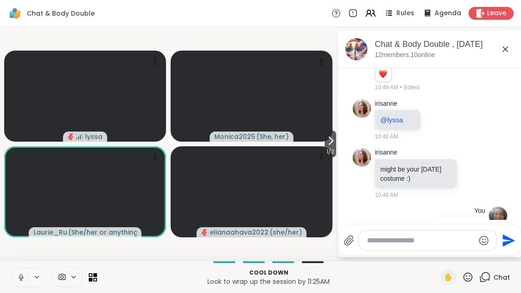
click at [328, 143] on icon at bounding box center [330, 140] width 11 height 11
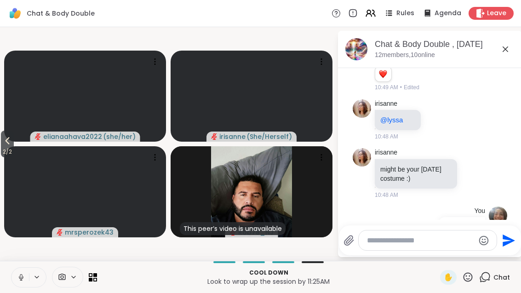
click at [9, 149] on span "2 / 2" at bounding box center [7, 151] width 13 height 11
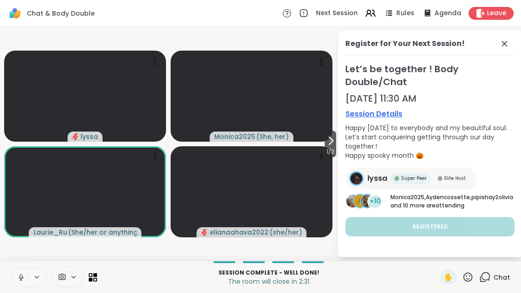
click at [339, 146] on div "Register for Your Next Session! Let’s be together ! Body Double/Chat [DATE] 11:…" at bounding box center [430, 144] width 184 height 226
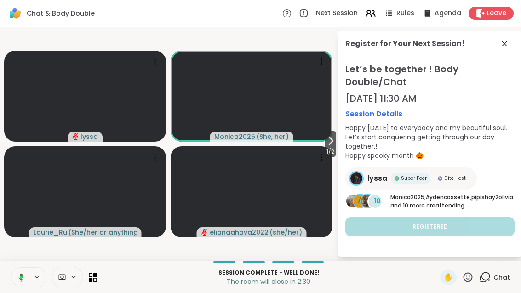
click at [333, 143] on icon at bounding box center [330, 140] width 11 height 11
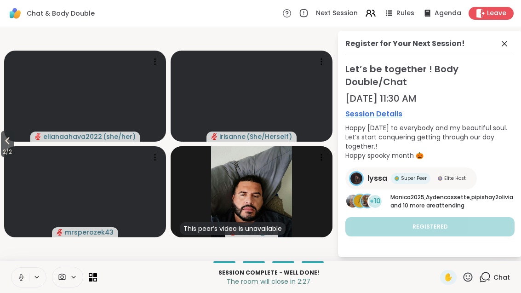
click at [3, 147] on span "2 / 2" at bounding box center [7, 151] width 13 height 11
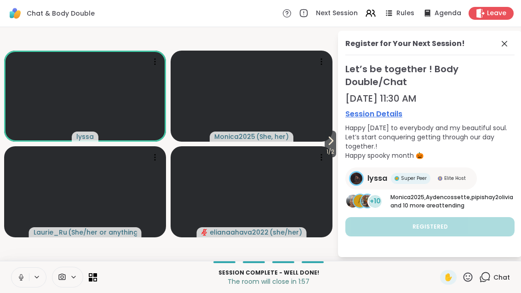
click at [330, 151] on span "1 / 2" at bounding box center [330, 151] width 11 height 11
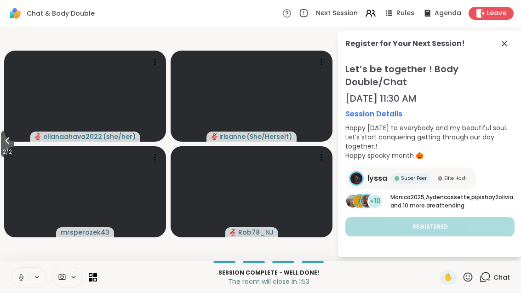
click at [509, 39] on icon at bounding box center [504, 43] width 11 height 11
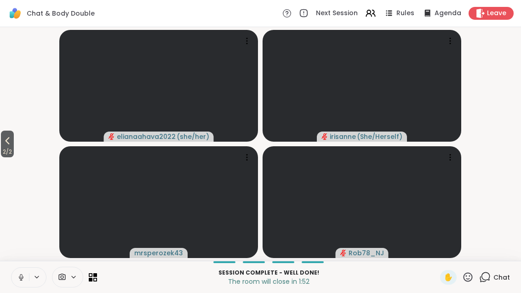
click at [7, 145] on icon at bounding box center [7, 140] width 11 height 11
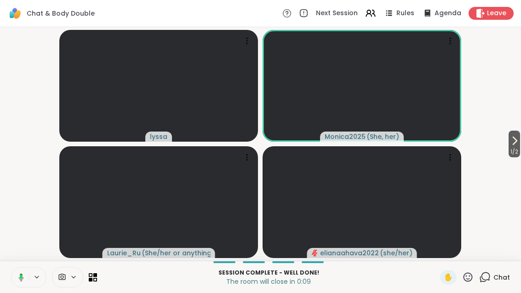
click at [519, 136] on button "1 / 2" at bounding box center [514, 144] width 11 height 27
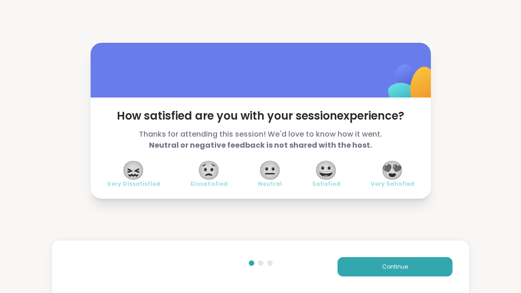
click at [325, 172] on span "😀" at bounding box center [326, 170] width 23 height 17
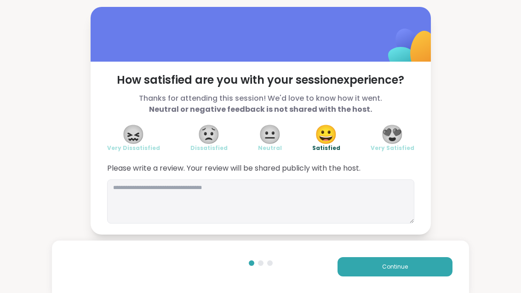
click at [396, 136] on span "😍" at bounding box center [392, 134] width 23 height 17
click at [439, 275] on button "Continue" at bounding box center [395, 266] width 115 height 19
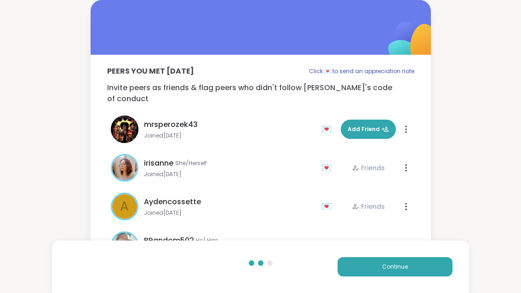
click at [439, 275] on button "Continue" at bounding box center [395, 266] width 115 height 19
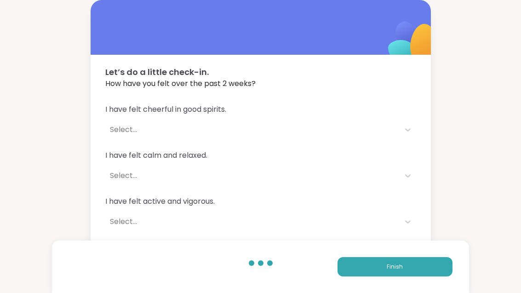
click at [436, 269] on button "Finish" at bounding box center [395, 266] width 115 height 19
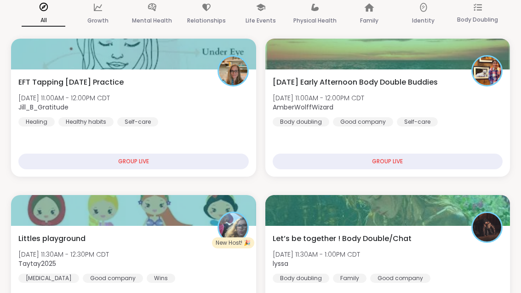
scroll to position [165, 0]
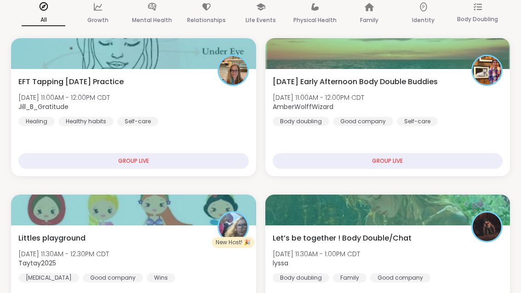
click at [411, 247] on div "Let’s be together ! Body Double/Chat [DATE] 11:30AM - 1:00PM CDT lyssa Body dou…" at bounding box center [388, 258] width 230 height 50
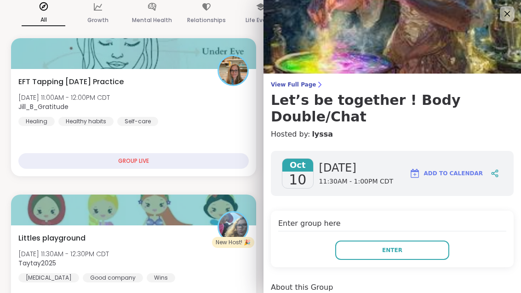
click at [422, 240] on button "Enter" at bounding box center [392, 249] width 114 height 19
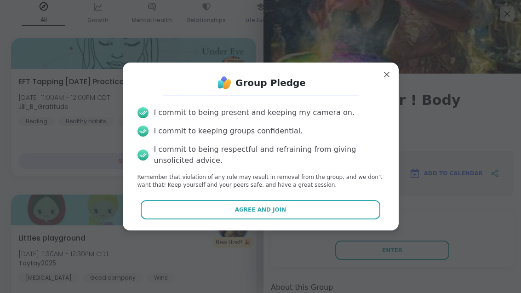
click at [334, 219] on button "Agree and Join" at bounding box center [261, 209] width 240 height 19
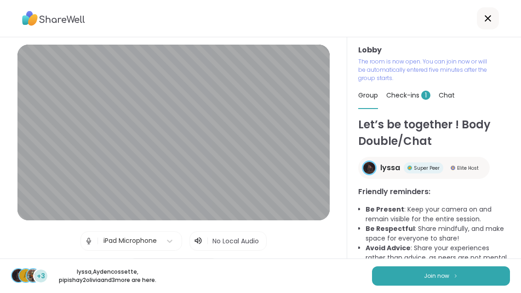
click at [423, 267] on div "Let’s be together ! Body Double/Chat lyssa Super Peer Elite Host Friendly remin…" at bounding box center [434, 191] width 152 height 150
click at [462, 286] on button "Join now" at bounding box center [441, 275] width 138 height 19
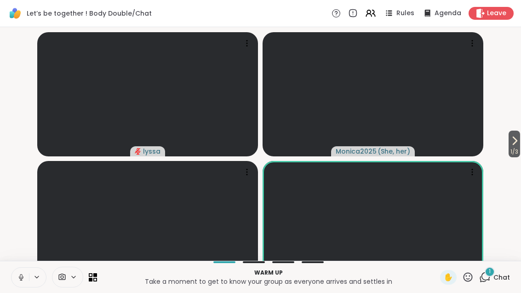
click at [501, 282] on span "Chat" at bounding box center [501, 277] width 17 height 9
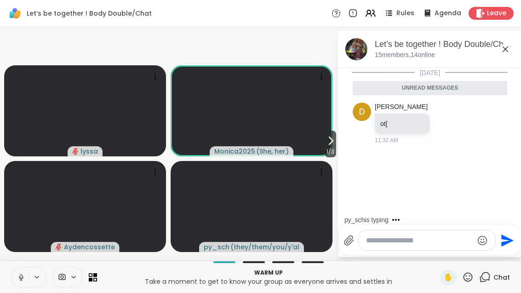
click at [508, 40] on div "Let’s be together ! Body Double/Chat, [DATE]" at bounding box center [445, 44] width 140 height 11
click at [507, 52] on icon at bounding box center [505, 49] width 11 height 11
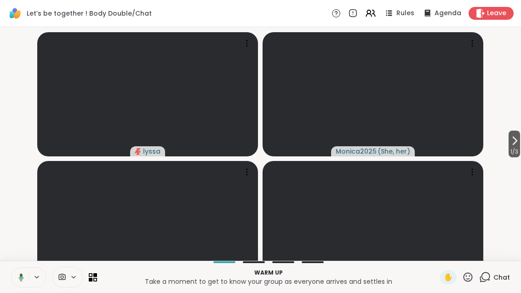
click at [519, 148] on button "1 / 3" at bounding box center [514, 144] width 11 height 27
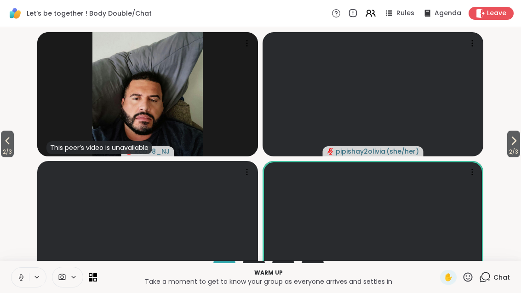
click at [516, 157] on span "2 / 3" at bounding box center [513, 151] width 13 height 11
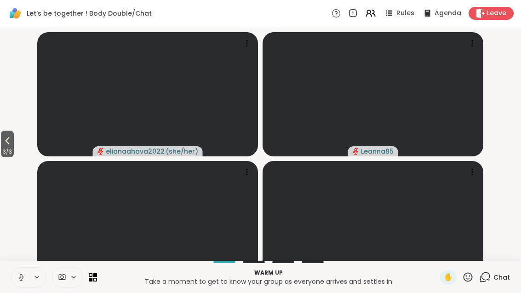
click at [1, 157] on button "3 / 3" at bounding box center [7, 144] width 13 height 27
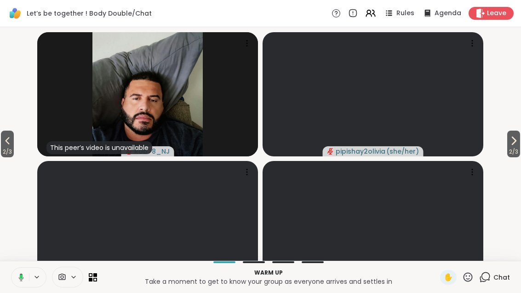
click at [5, 146] on icon at bounding box center [7, 140] width 11 height 11
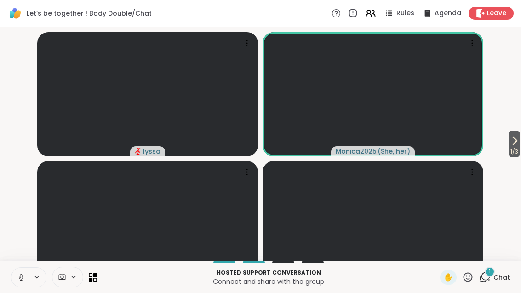
click at [519, 157] on span "1 / 3" at bounding box center [514, 151] width 11 height 11
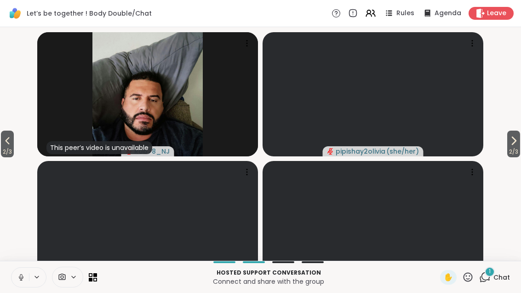
click at [513, 146] on icon at bounding box center [513, 140] width 11 height 11
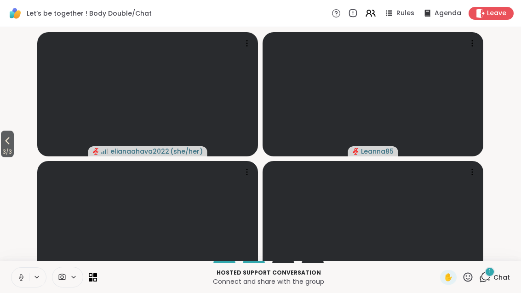
click at [16, 287] on button at bounding box center [19, 277] width 17 height 19
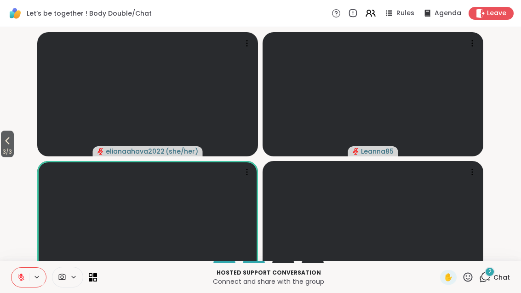
click at [482, 285] on div "2 Chat" at bounding box center [494, 277] width 31 height 15
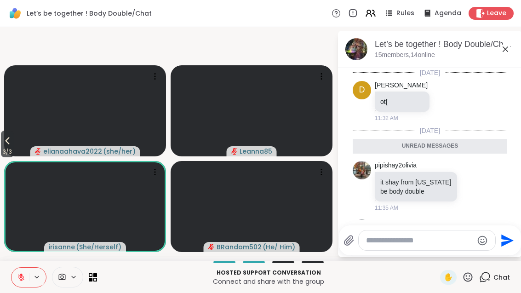
scroll to position [33, 0]
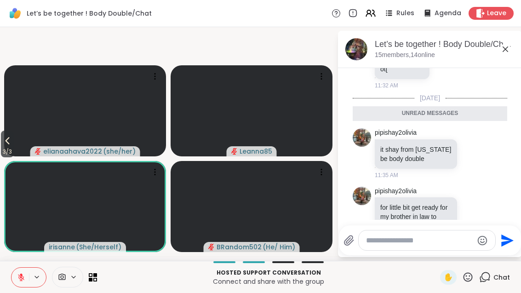
click at [489, 283] on icon at bounding box center [484, 276] width 11 height 11
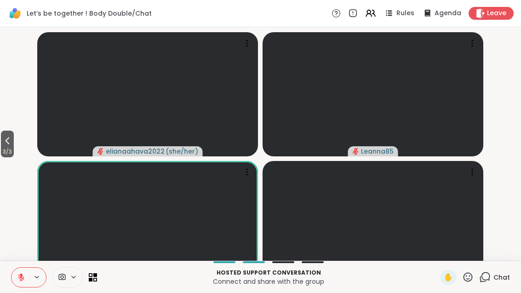
click at [493, 292] on div "Hosted support conversation Connect and share with the group ✋ Chat" at bounding box center [260, 277] width 521 height 32
click at [487, 283] on icon at bounding box center [484, 276] width 11 height 11
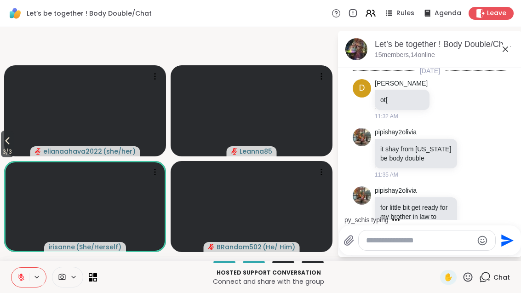
scroll to position [69, 0]
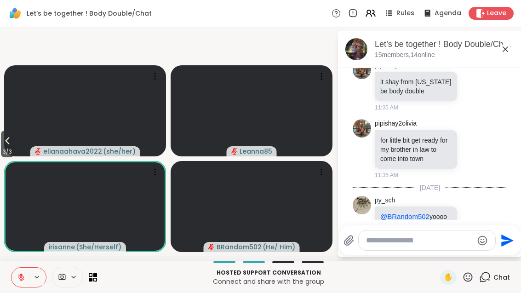
click at [506, 65] on div "Let’s be together ! Body Double/Chat, [DATE] members, 14 online" at bounding box center [430, 49] width 184 height 37
click at [510, 44] on icon at bounding box center [505, 49] width 11 height 11
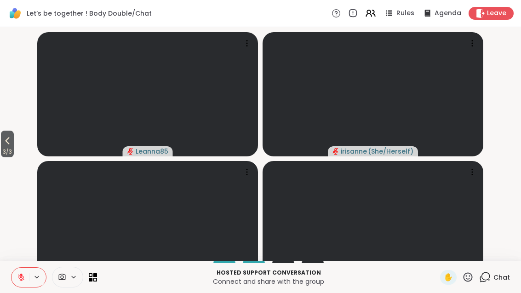
click at [13, 157] on span "3 / 3" at bounding box center [7, 151] width 13 height 11
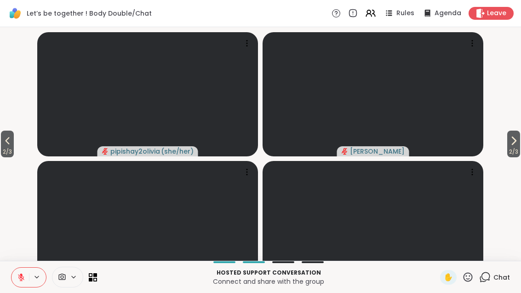
click at [14, 157] on span "2 / 3" at bounding box center [7, 151] width 13 height 11
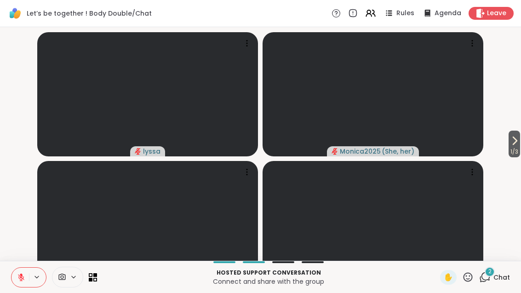
click at [519, 156] on button "1 / 3" at bounding box center [514, 144] width 11 height 27
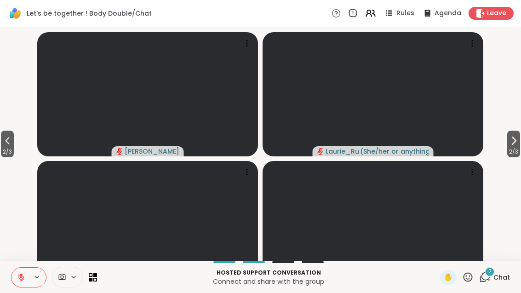
click at [490, 275] on span "2" at bounding box center [489, 272] width 3 height 8
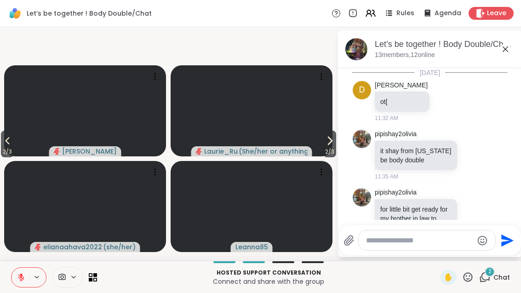
scroll to position [260, 0]
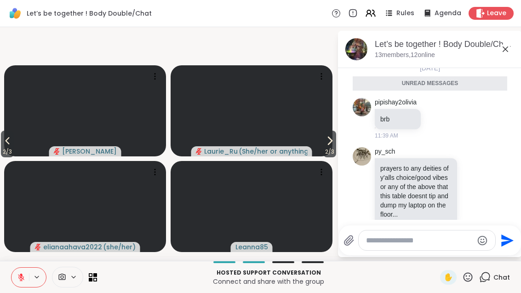
click at [505, 60] on div "Let’s be together ! Body Double/Chat, [DATE] members, 12 online" at bounding box center [430, 49] width 184 height 37
click at [510, 51] on icon at bounding box center [505, 49] width 11 height 11
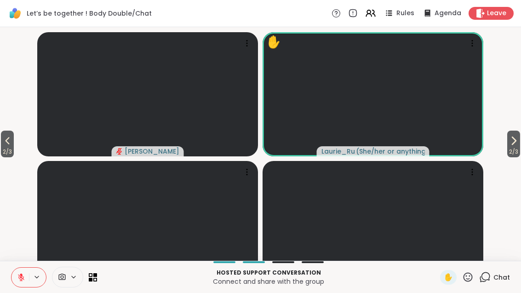
click at [448, 283] on span "✋" at bounding box center [448, 277] width 9 height 11
click at [520, 154] on button "2 / 3" at bounding box center [513, 144] width 13 height 27
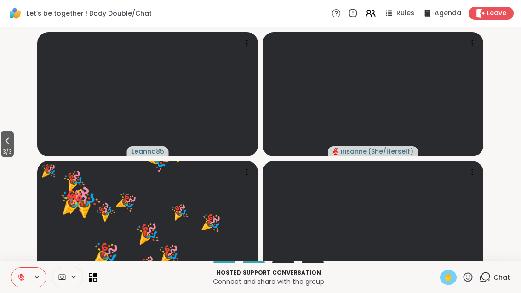
click at [2, 154] on button "3 / 3" at bounding box center [7, 144] width 13 height 27
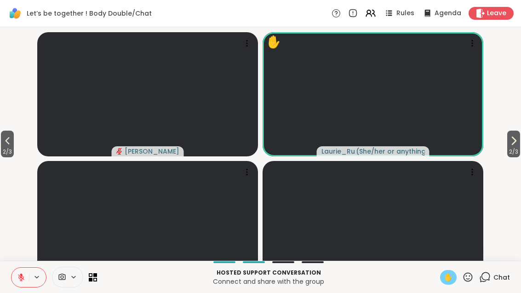
click at [14, 157] on button "2 / 3" at bounding box center [7, 144] width 13 height 27
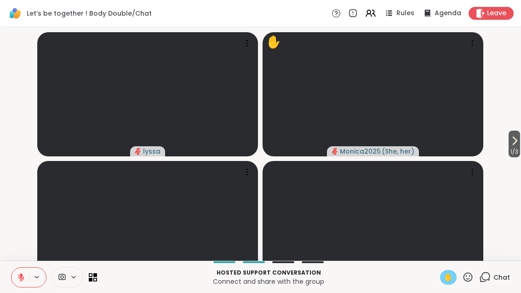
click at [519, 157] on span "1 / 3" at bounding box center [514, 151] width 11 height 11
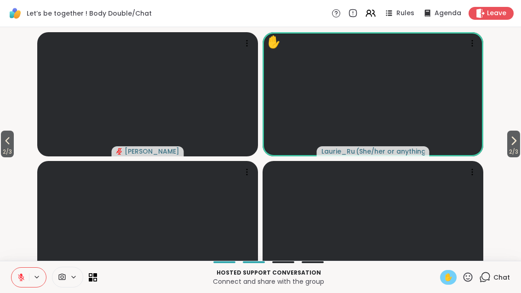
click at [516, 157] on span "2 / 3" at bounding box center [513, 151] width 13 height 11
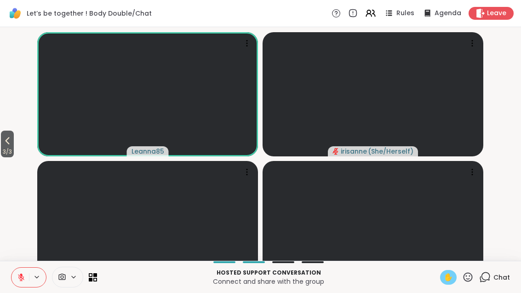
click at [446, 285] on div "✋" at bounding box center [448, 277] width 17 height 15
click at [19, 287] on button at bounding box center [19, 277] width 17 height 19
click at [22, 287] on button at bounding box center [19, 277] width 17 height 19
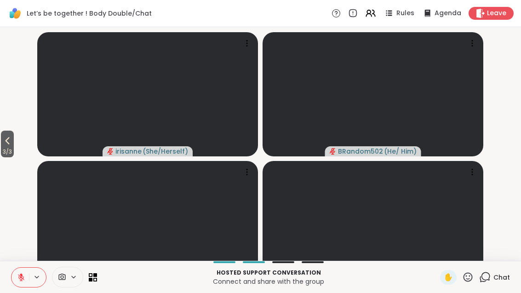
click at [492, 285] on div "Chat" at bounding box center [494, 277] width 31 height 15
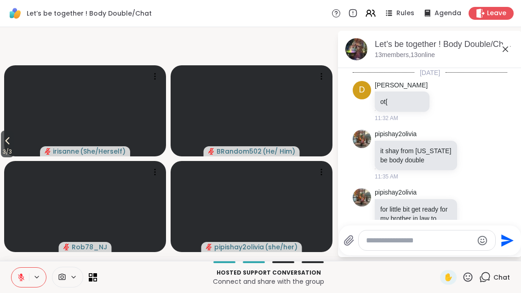
scroll to position [229, 0]
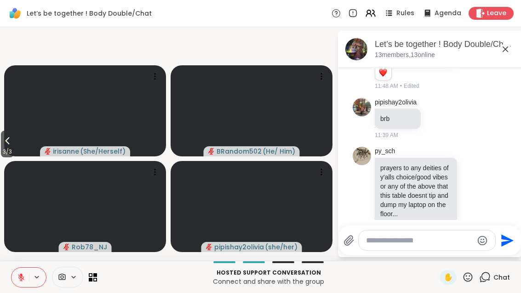
click at [419, 245] on textarea "Type your message" at bounding box center [419, 240] width 107 height 9
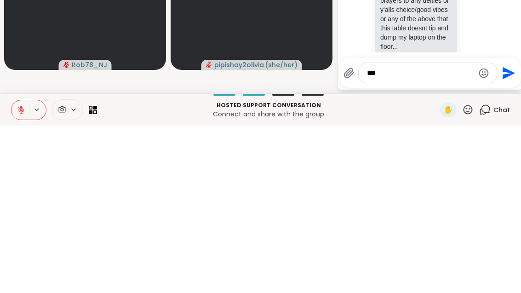
type textarea "***"
click at [500, 233] on icon "Send" at bounding box center [507, 240] width 15 height 15
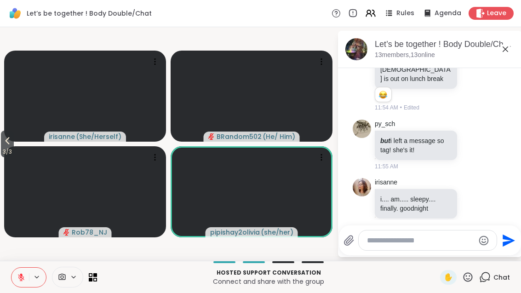
scroll to position [507, 0]
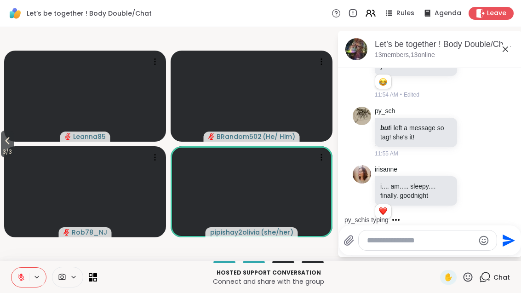
click at [477, 192] on icon at bounding box center [473, 196] width 8 height 9
click at [409, 173] on button "Select Reaction: Heart" at bounding box center [400, 182] width 18 height 18
click at [383, 207] on div "Reactions: love" at bounding box center [383, 211] width 8 height 8
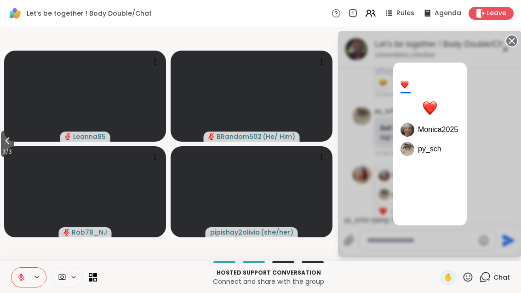
click at [516, 39] on circle at bounding box center [511, 40] width 11 height 11
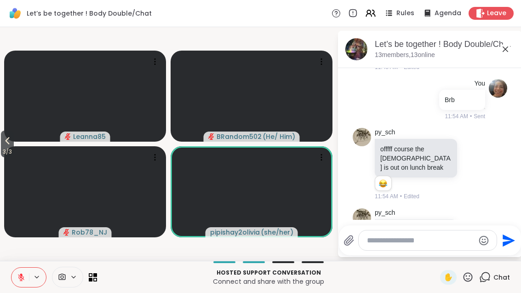
scroll to position [405, 0]
click at [383, 180] on div "Reactions: haha" at bounding box center [383, 184] width 8 height 8
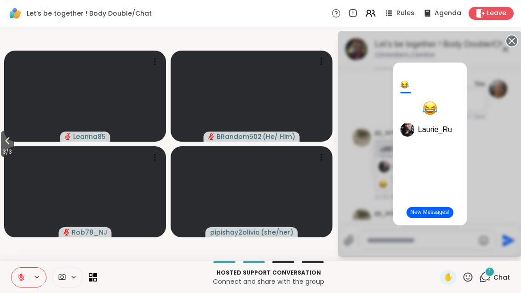
click at [515, 42] on circle at bounding box center [511, 40] width 11 height 11
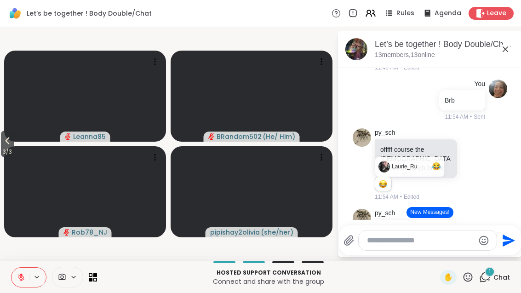
click at [495, 284] on div "1 Chat" at bounding box center [494, 277] width 31 height 15
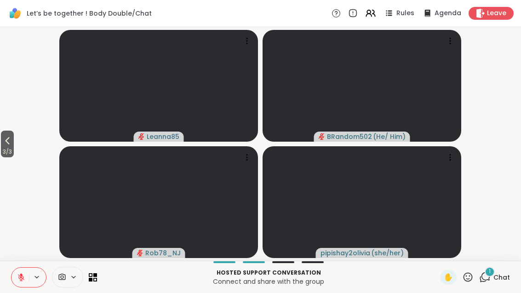
click at [487, 274] on div "1" at bounding box center [490, 272] width 10 height 10
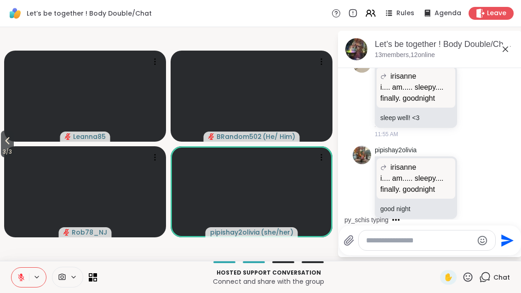
scroll to position [756, 0]
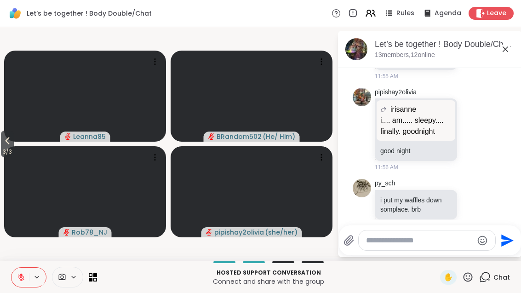
click at [14, 142] on button "3 / 3" at bounding box center [7, 144] width 13 height 27
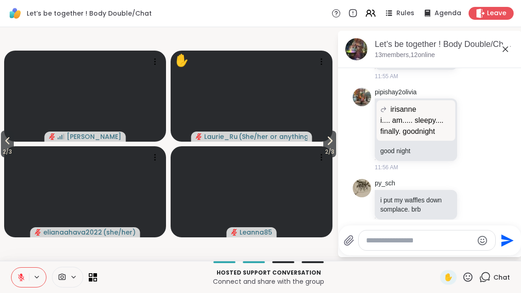
click at [2, 147] on span "2 / 3" at bounding box center [7, 151] width 13 height 11
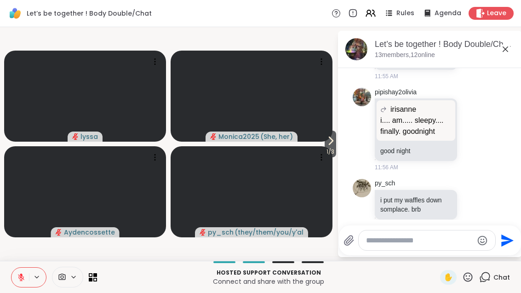
click at [23, 282] on button at bounding box center [19, 277] width 17 height 19
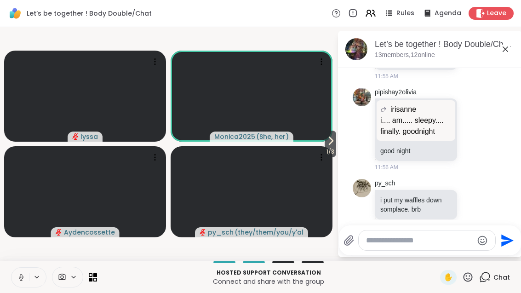
click at [18, 280] on icon at bounding box center [21, 277] width 8 height 8
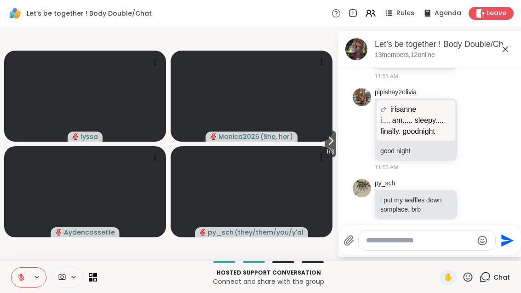
click at [331, 151] on span "1 / 3" at bounding box center [330, 151] width 11 height 11
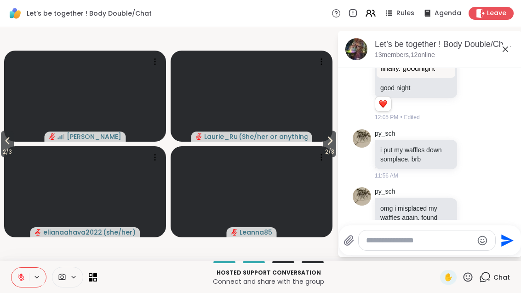
scroll to position [871, 0]
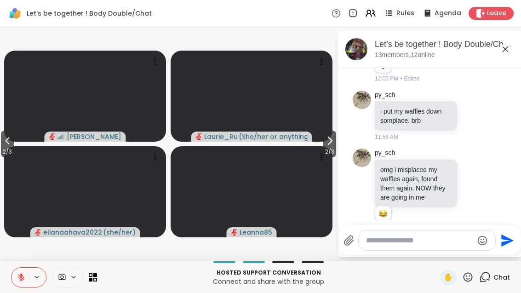
click at [2, 148] on span "2 / 3" at bounding box center [7, 151] width 13 height 11
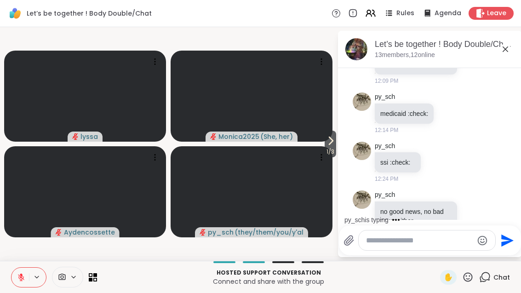
scroll to position [1161, 0]
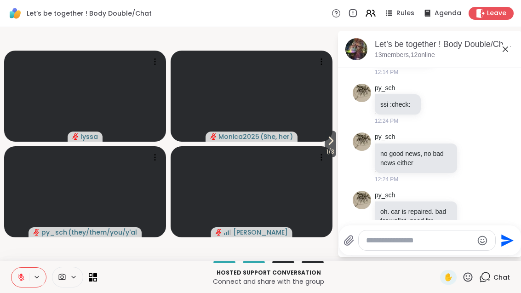
click at [329, 143] on icon at bounding box center [331, 140] width 4 height 7
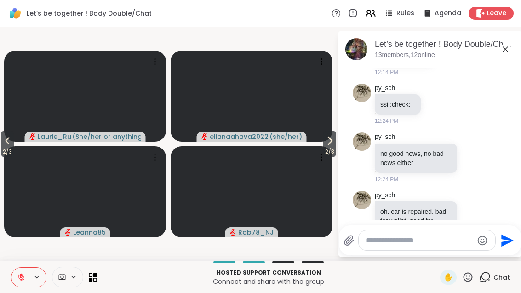
click at [336, 143] on button "2 / 3" at bounding box center [329, 144] width 13 height 27
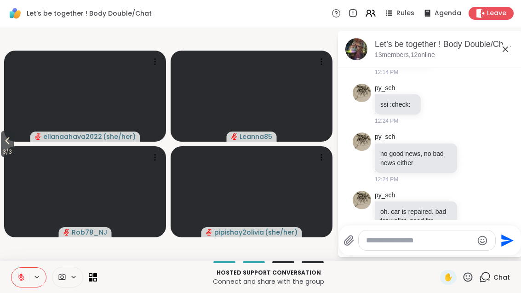
click at [8, 150] on span "3 / 3" at bounding box center [7, 151] width 13 height 11
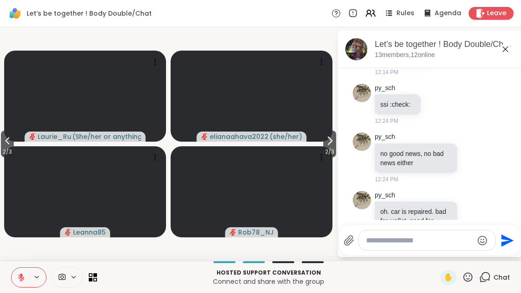
click at [9, 137] on icon at bounding box center [7, 140] width 11 height 11
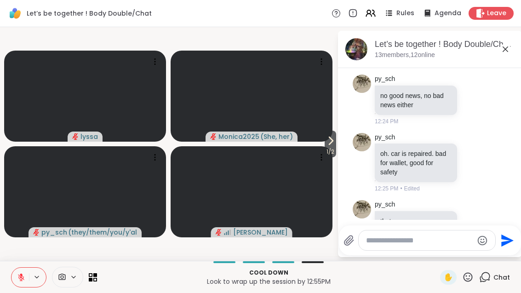
scroll to position [1231, 0]
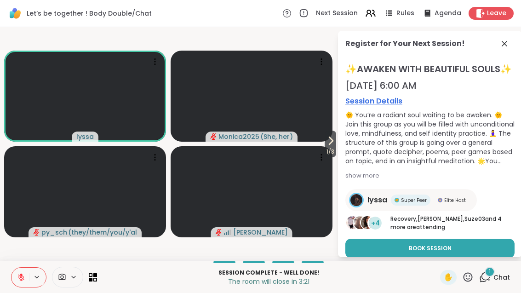
click at [27, 282] on button at bounding box center [19, 277] width 17 height 19
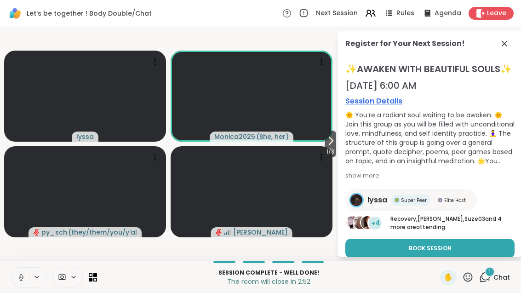
click at [26, 6] on div "Let’s be together ! Body Double/Chat" at bounding box center [79, 14] width 144 height 16
click at [505, 44] on icon at bounding box center [505, 44] width 6 height 6
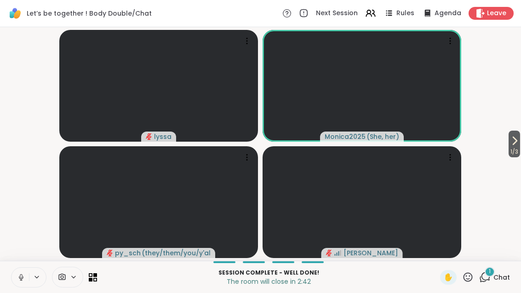
click at [74, 280] on icon at bounding box center [73, 277] width 7 height 8
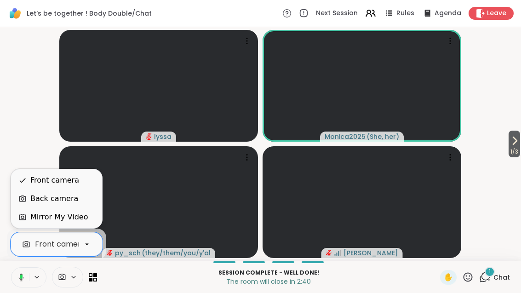
click at [73, 200] on div "Back camera" at bounding box center [54, 198] width 48 height 11
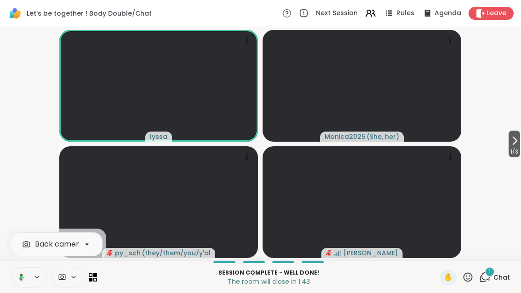
click at [64, 275] on icon at bounding box center [62, 277] width 7 height 6
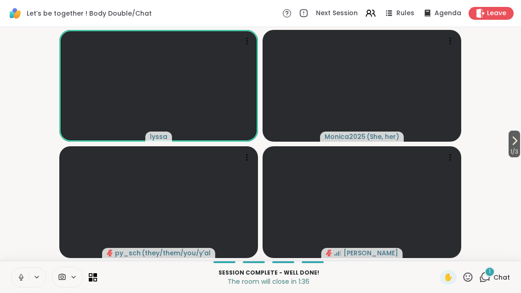
click at [59, 280] on icon at bounding box center [62, 277] width 8 height 9
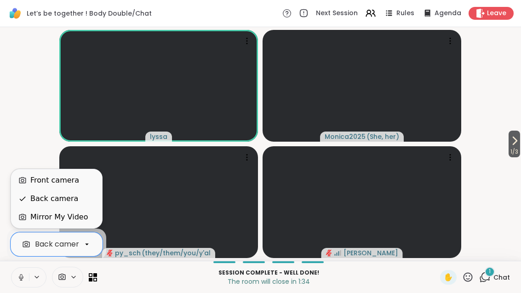
click at [41, 181] on div "Front camera" at bounding box center [54, 180] width 49 height 11
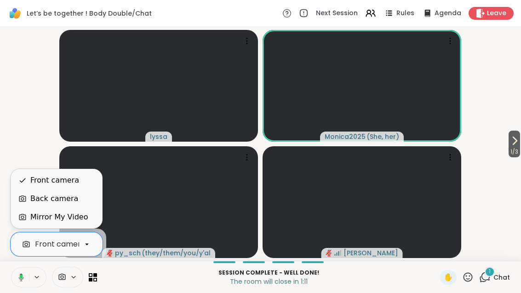
click at [38, 201] on div "Back camera" at bounding box center [54, 198] width 48 height 11
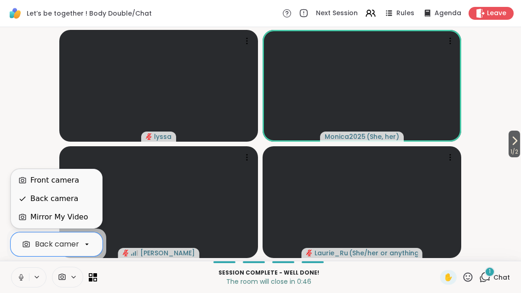
click at [39, 184] on div "Front camera" at bounding box center [54, 180] width 49 height 11
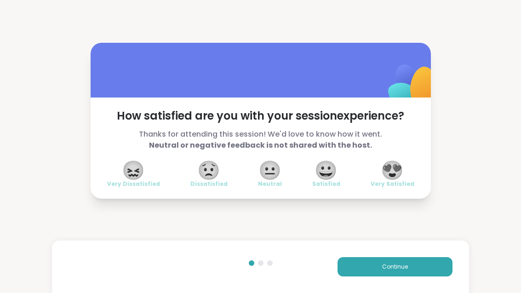
click at [319, 167] on span "😀" at bounding box center [326, 170] width 23 height 17
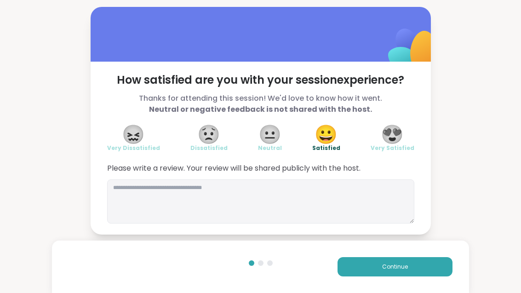
click at [394, 137] on span "😍" at bounding box center [392, 134] width 23 height 17
click at [322, 137] on span "😀" at bounding box center [326, 134] width 23 height 17
click at [370, 263] on button "Continue" at bounding box center [395, 266] width 115 height 19
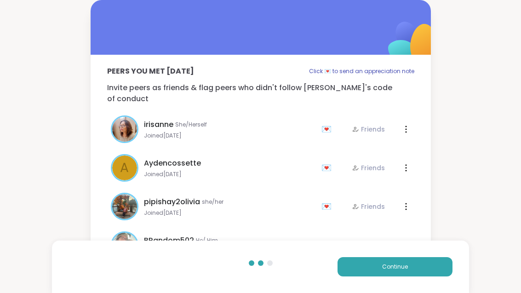
click at [370, 263] on button "Continue" at bounding box center [395, 266] width 115 height 19
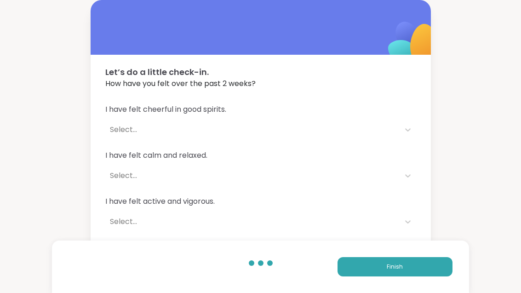
click at [363, 263] on button "Finish" at bounding box center [395, 266] width 115 height 19
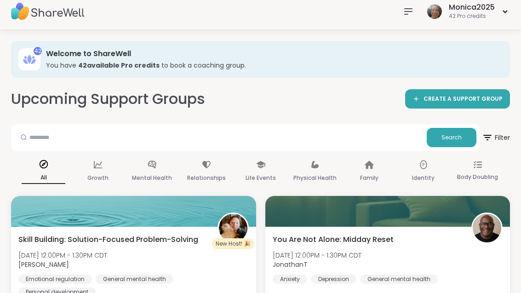
scroll to position [27, 0]
